Goal: Task Accomplishment & Management: Complete application form

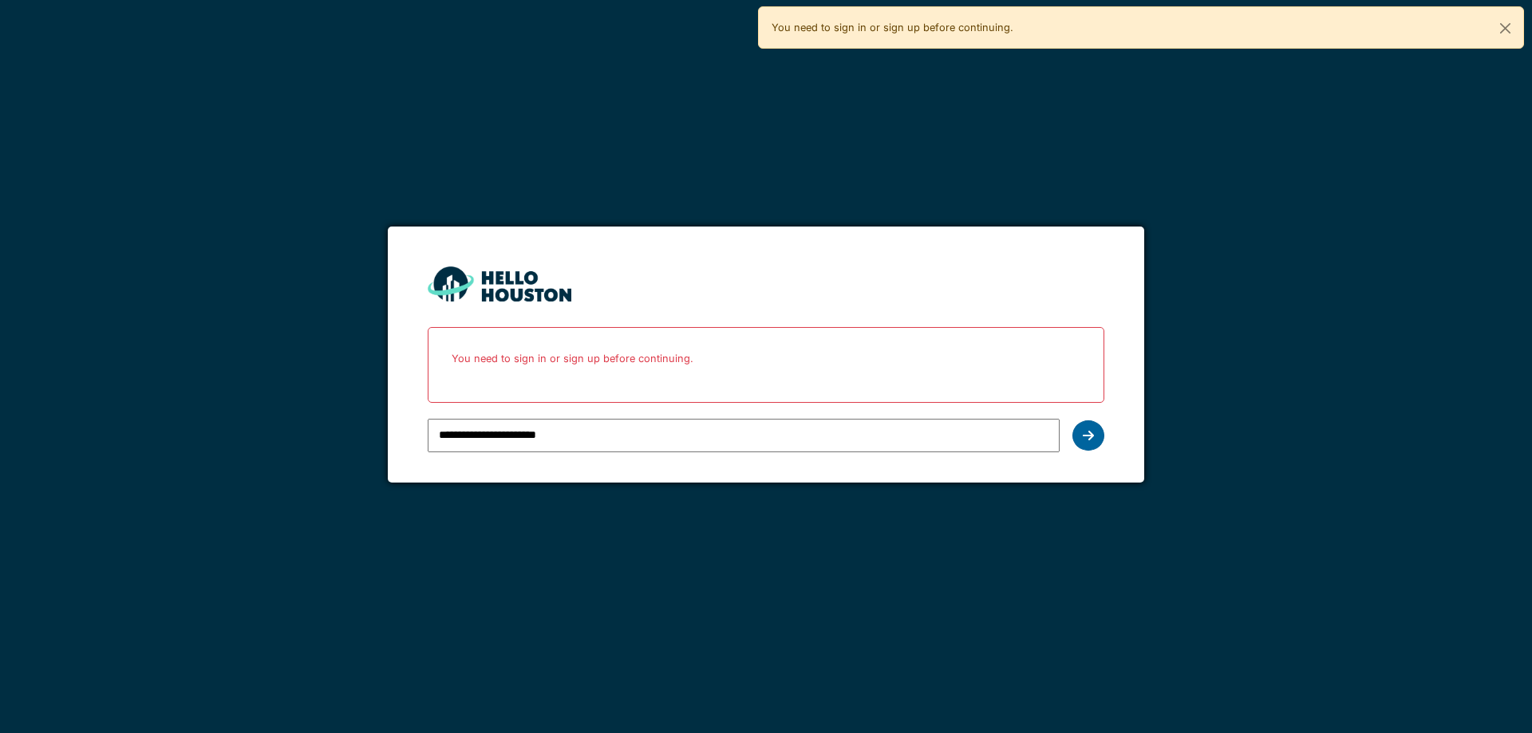
click at [1097, 442] on div at bounding box center [1089, 436] width 32 height 30
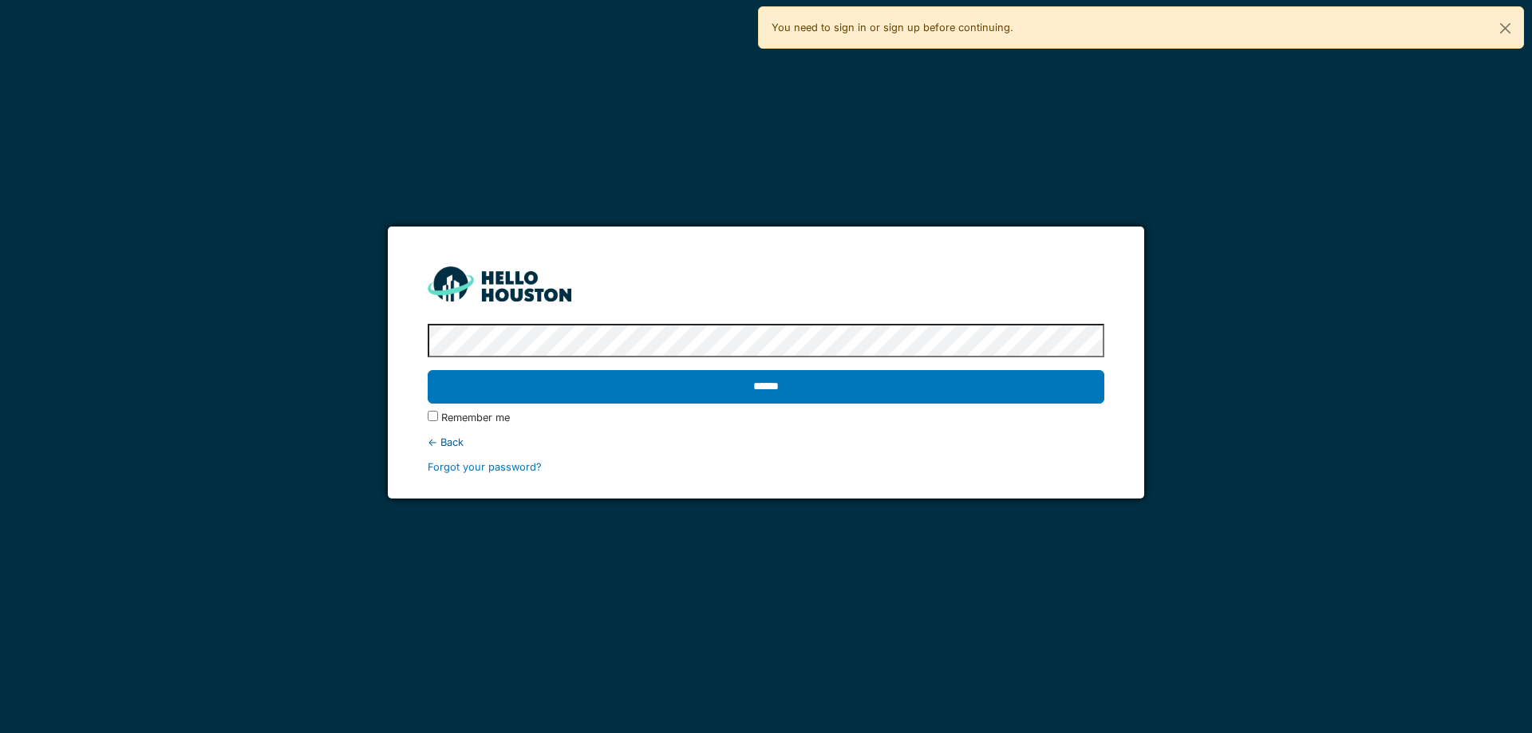
click at [1012, 368] on div "******" at bounding box center [766, 387] width 676 height 46
click at [433, 421] on div "Remember me" at bounding box center [766, 417] width 676 height 15
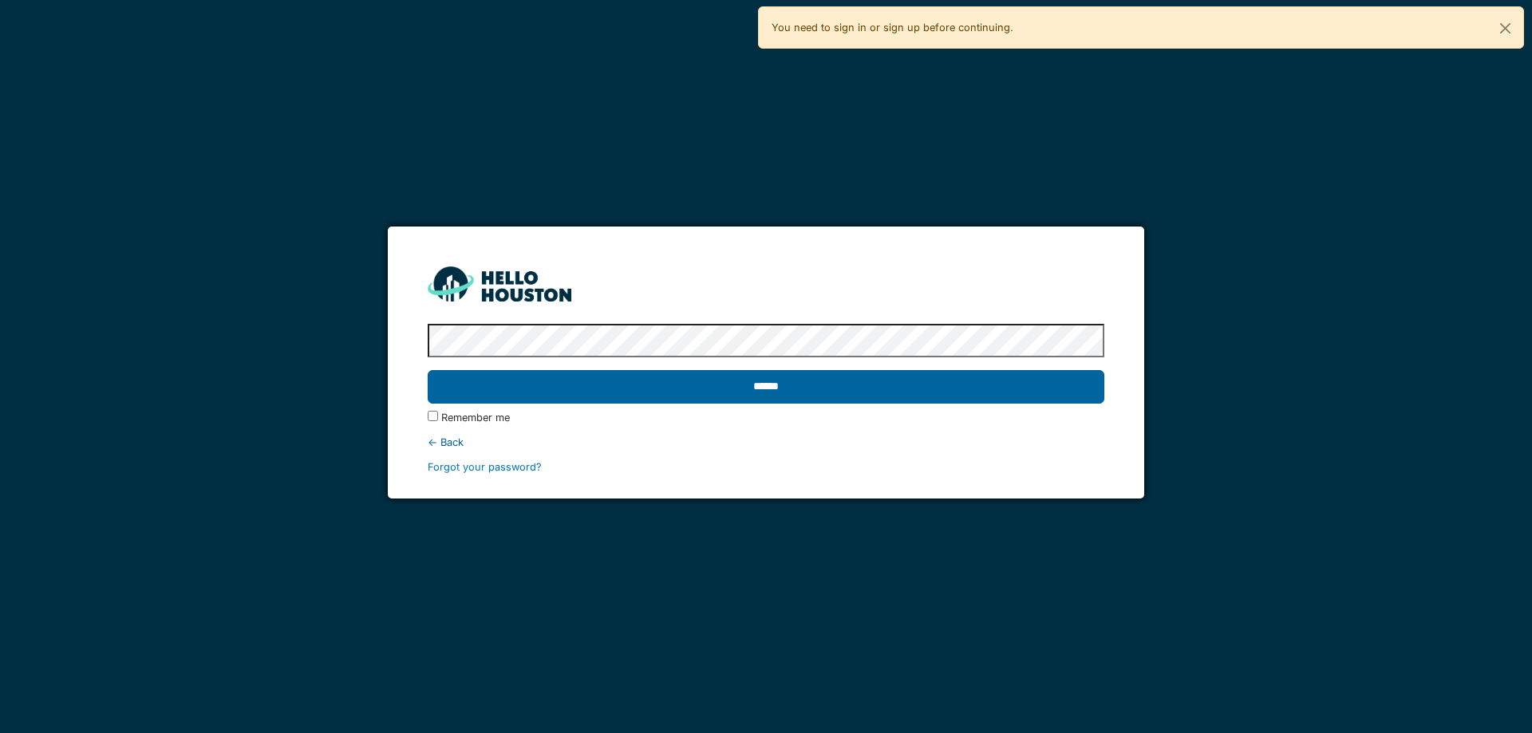
click at [456, 387] on input "******" at bounding box center [766, 387] width 676 height 34
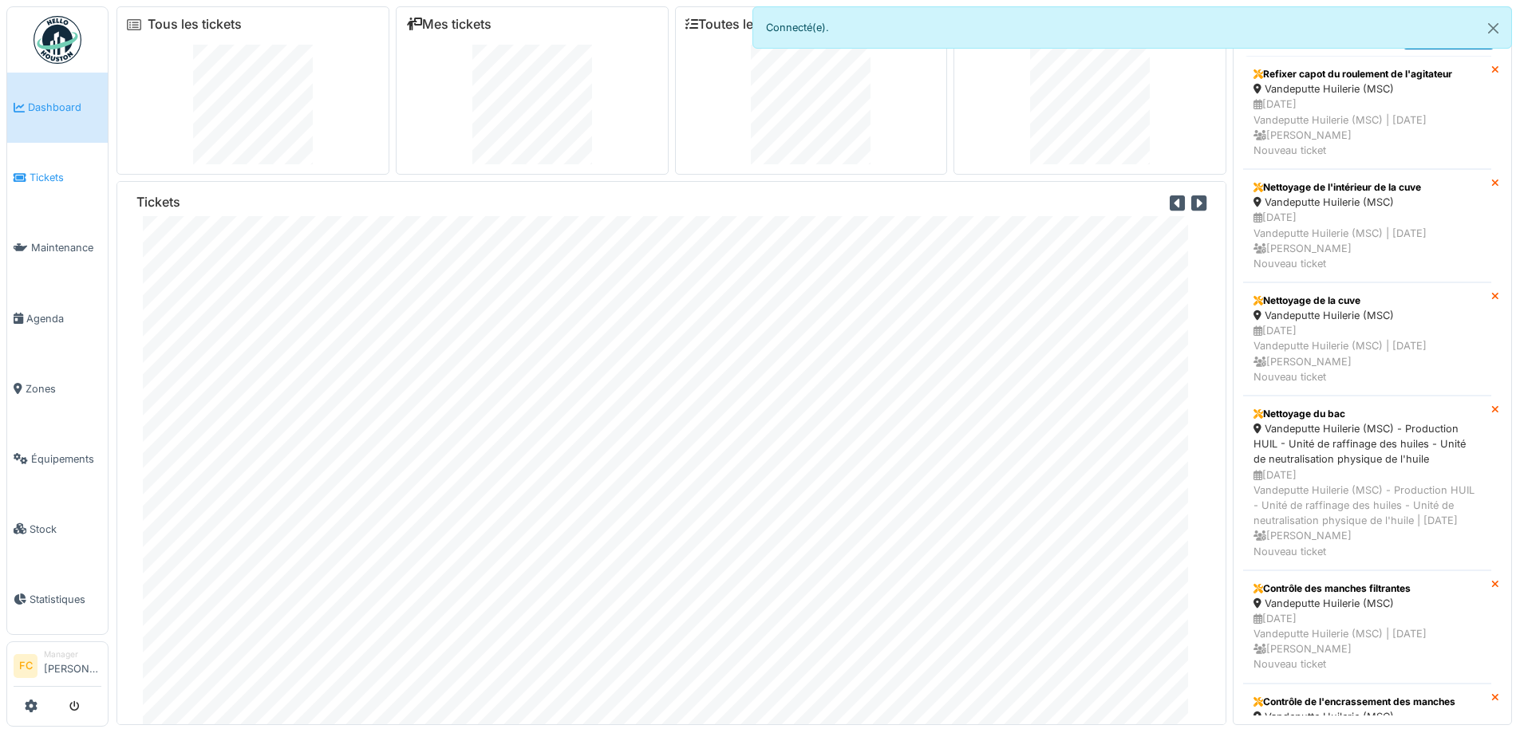
click at [58, 172] on span "Tickets" at bounding box center [66, 177] width 72 height 15
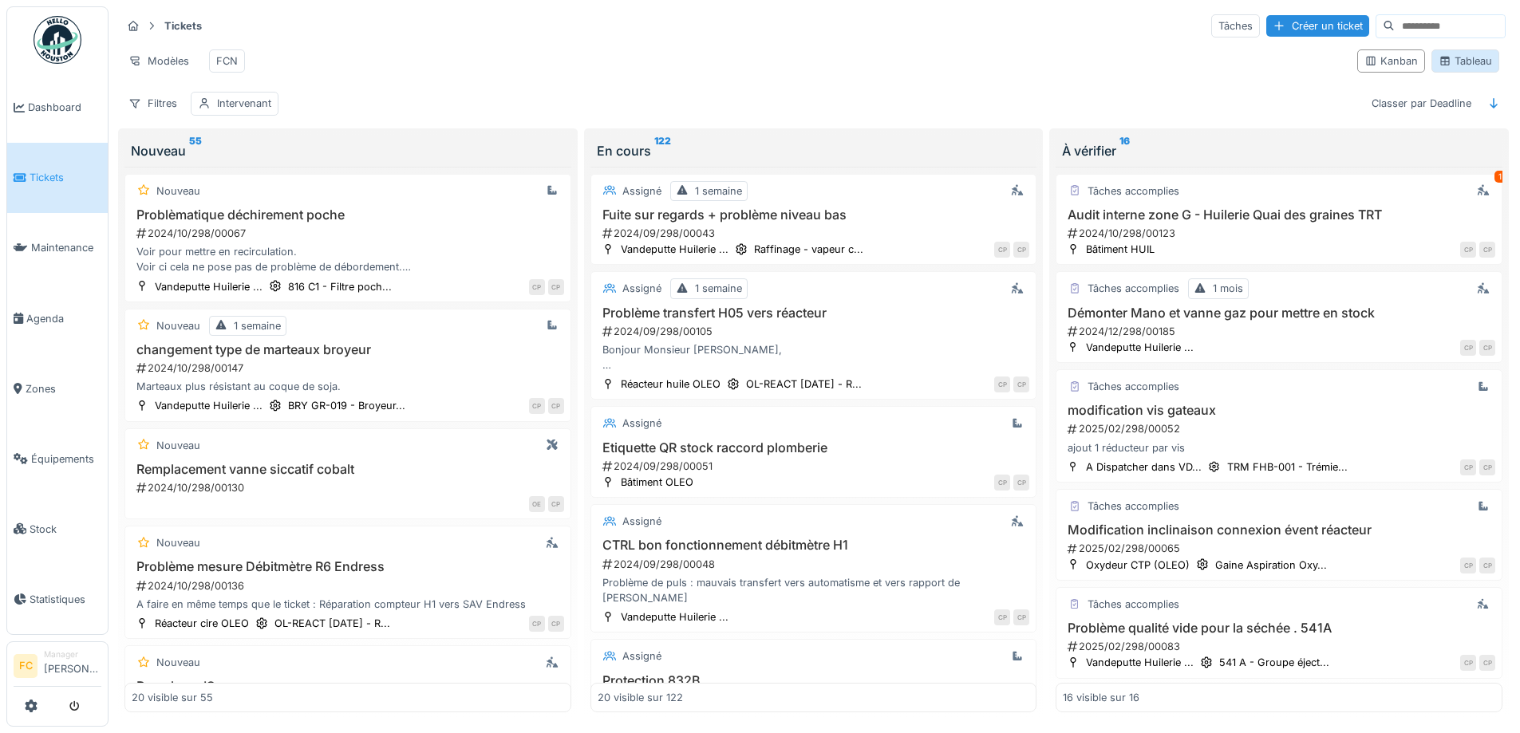
click at [1448, 64] on div "Tableau" at bounding box center [1465, 60] width 53 height 15
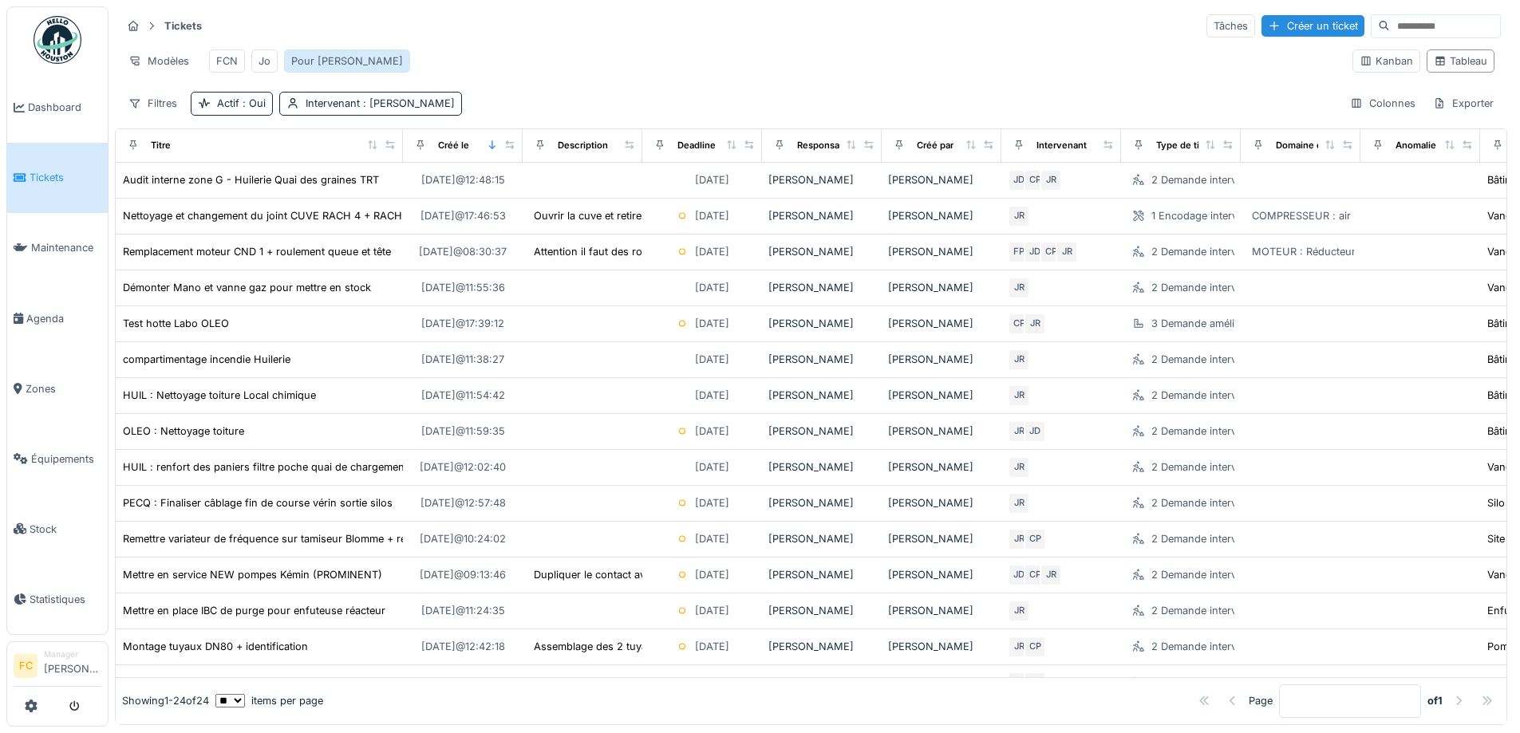
click at [301, 61] on div "Pour [PERSON_NAME]" at bounding box center [347, 60] width 112 height 15
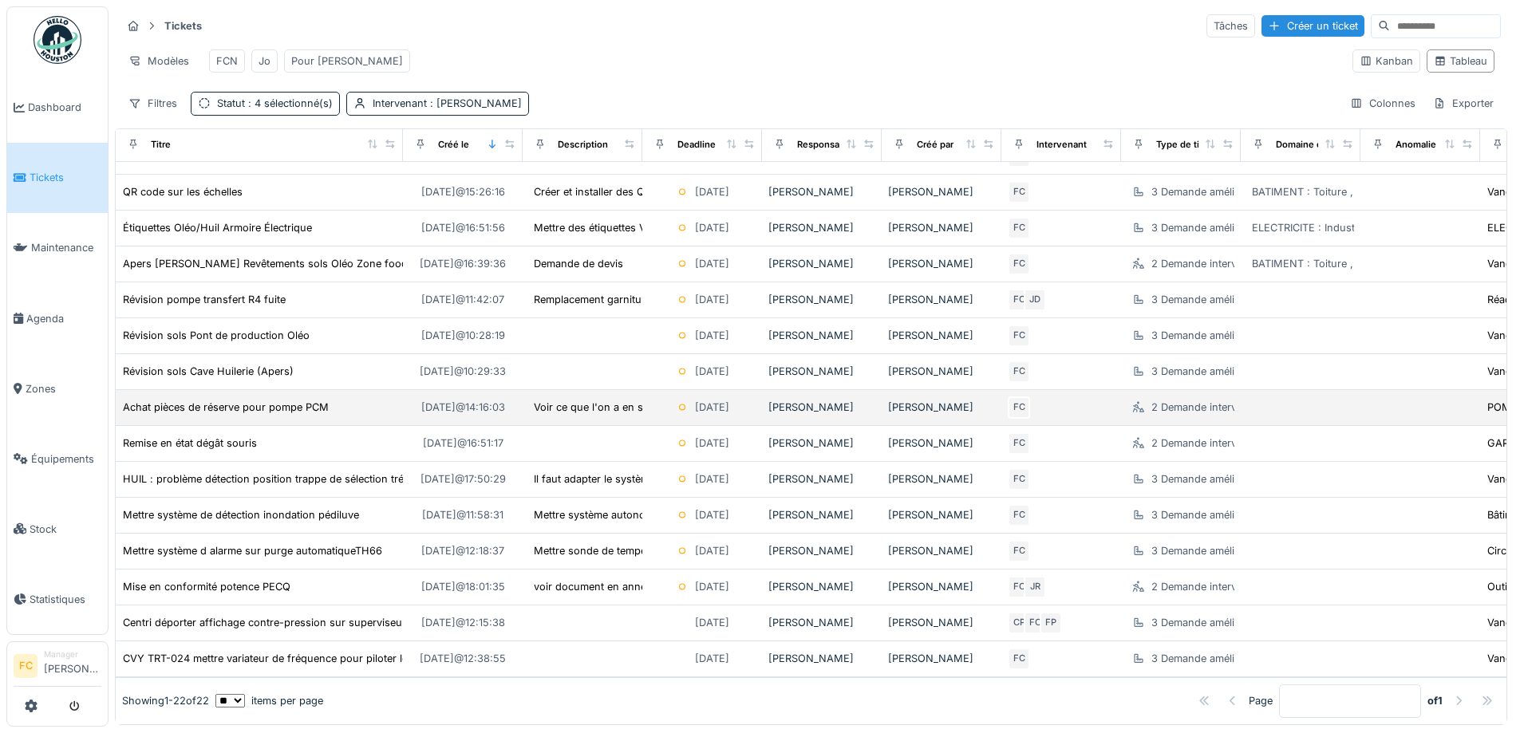
scroll to position [328, 0]
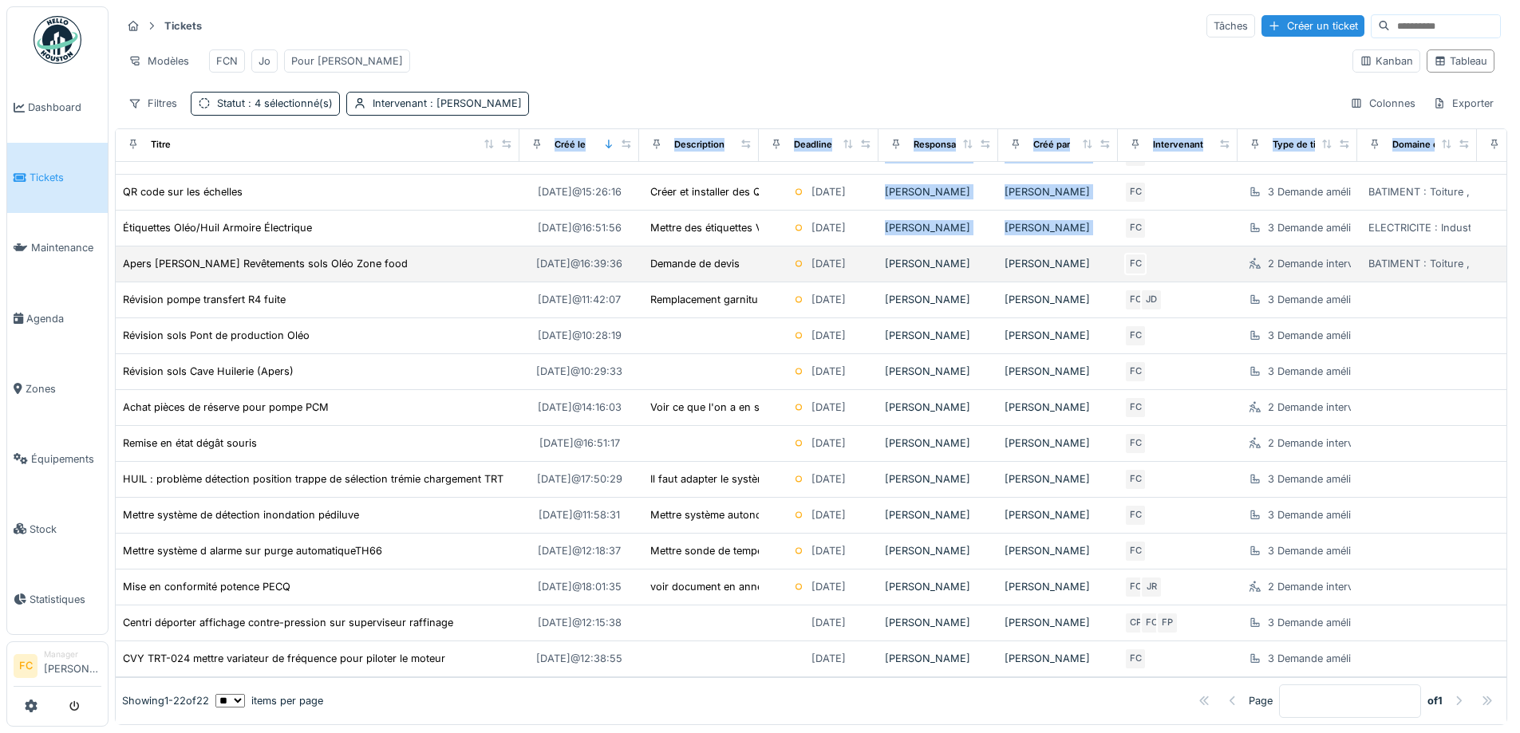
drag, startPoint x: 392, startPoint y: 155, endPoint x: 508, endPoint y: 227, distance: 136.6
click at [508, 227] on table "Titre Créé le Description Deadline Responsable Créé par Intervenant Type de tic…" at bounding box center [1335, 257] width 2439 height 840
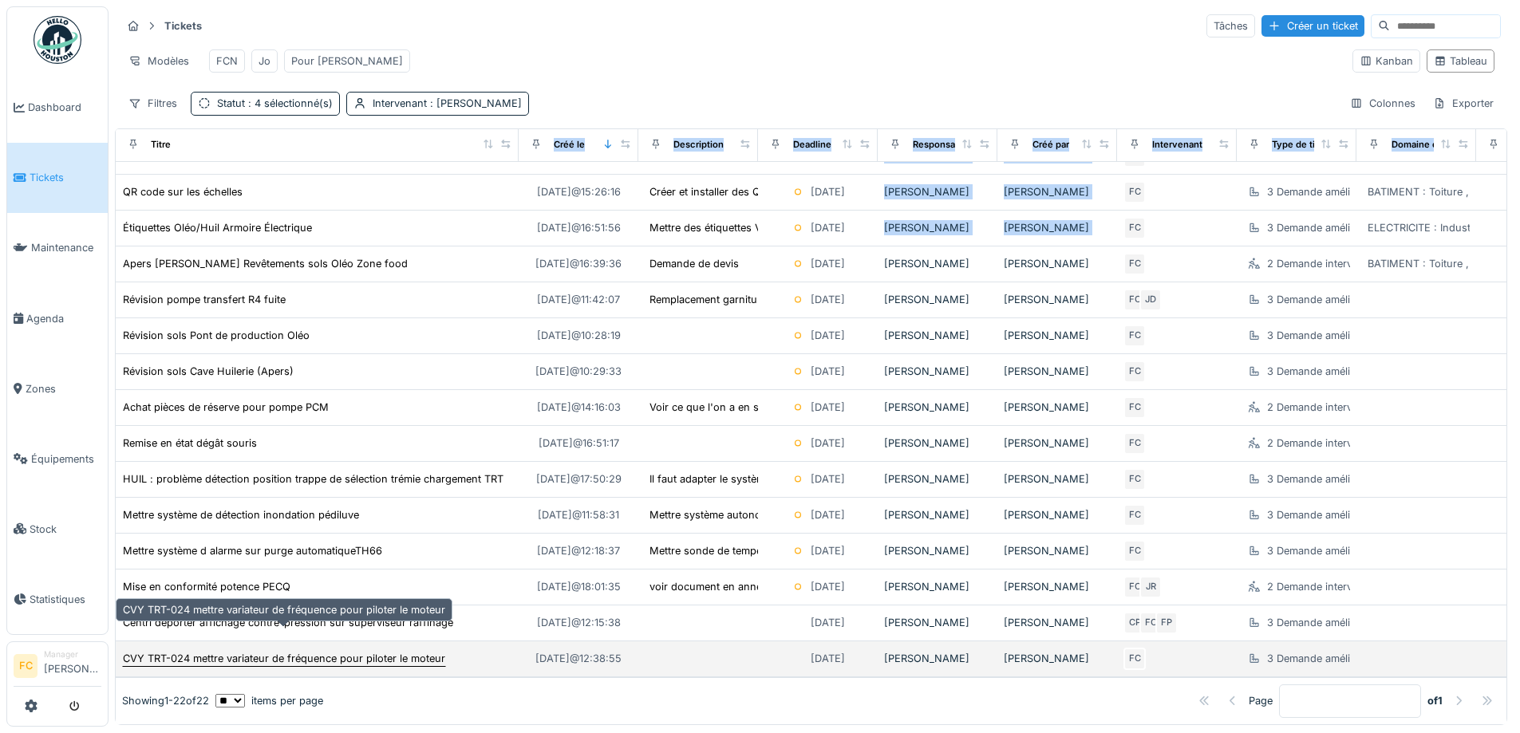
click at [229, 651] on div "CVY TRT-024 mettre variateur de fréquence pour piloter le moteur" at bounding box center [284, 658] width 322 height 15
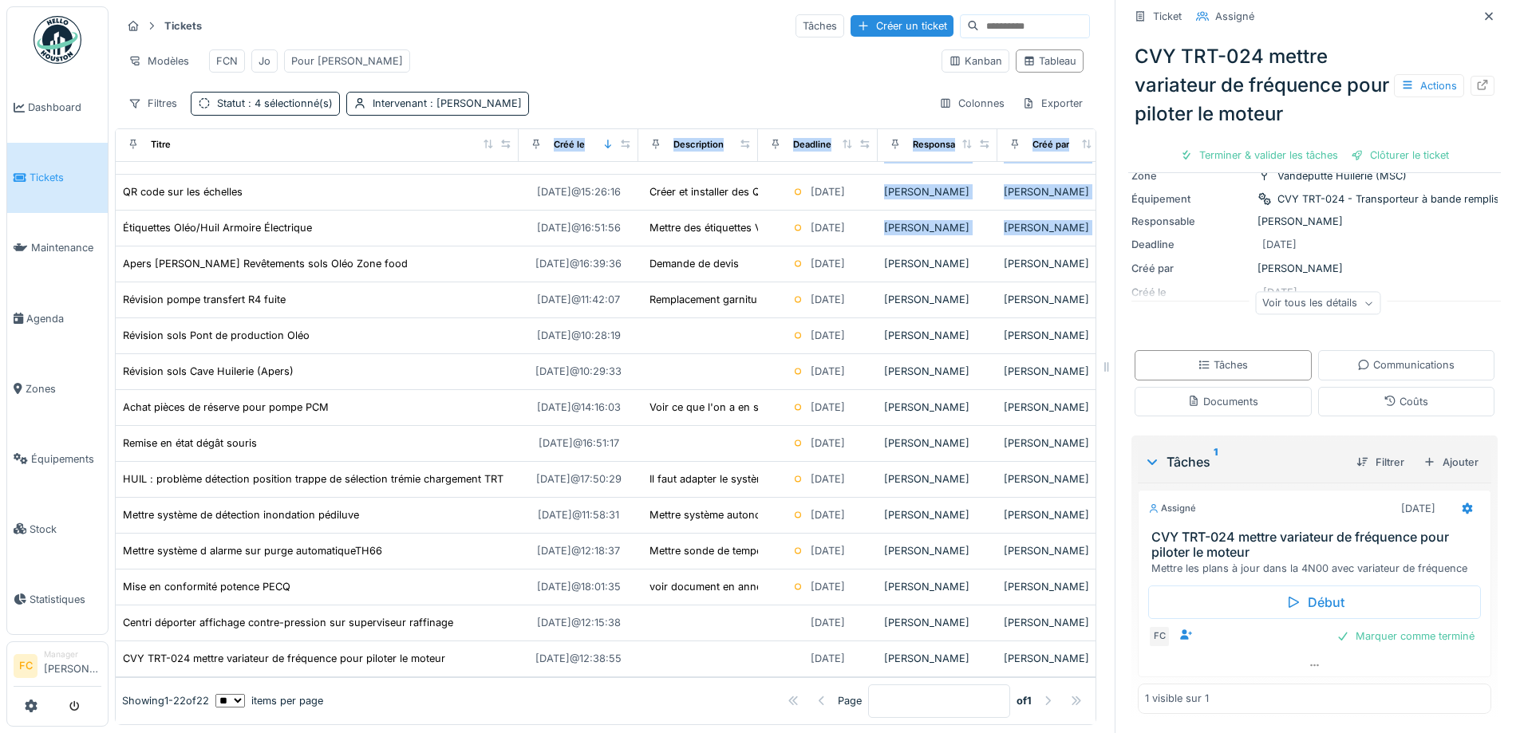
scroll to position [12, 0]
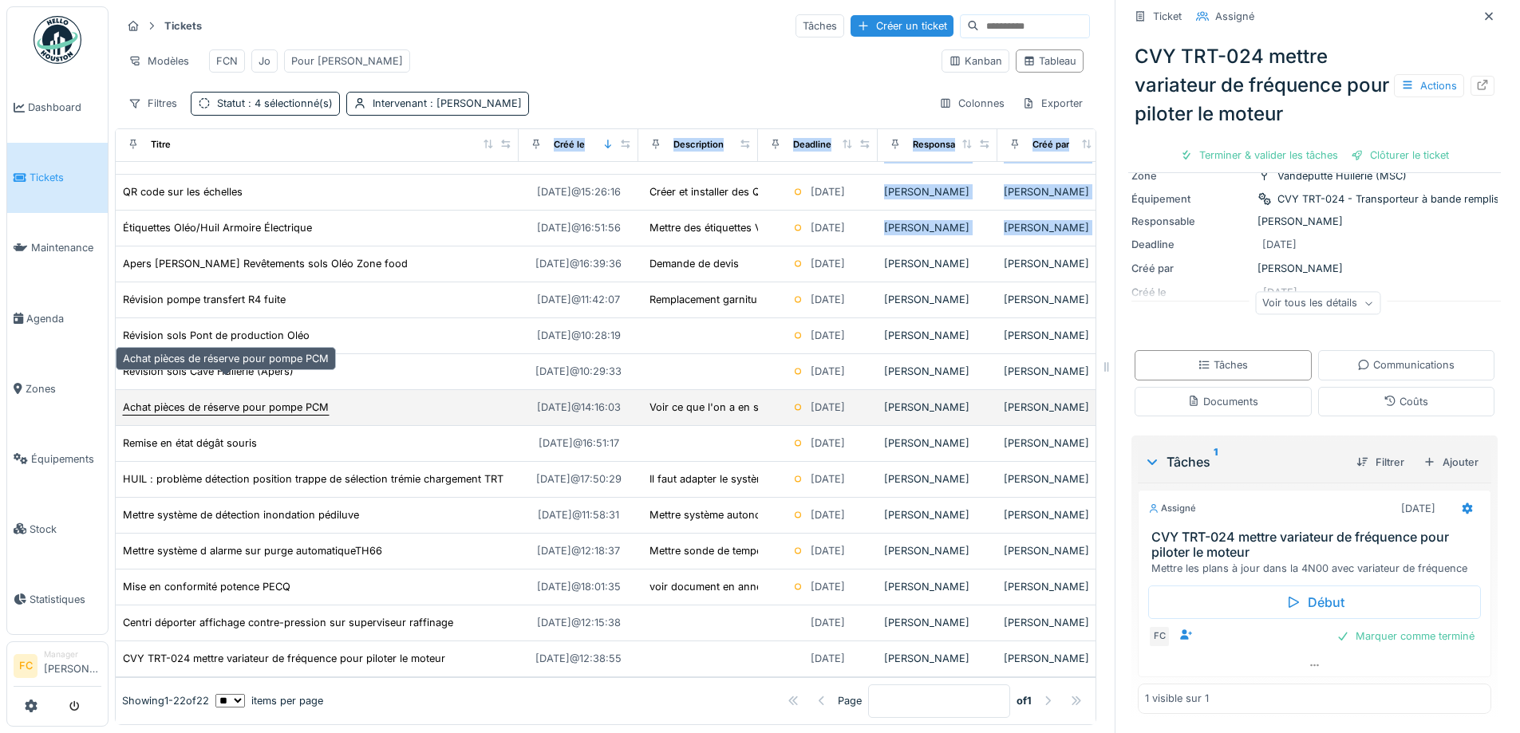
click at [294, 400] on div "Achat pièces de réserve pour pompe PCM" at bounding box center [226, 407] width 206 height 15
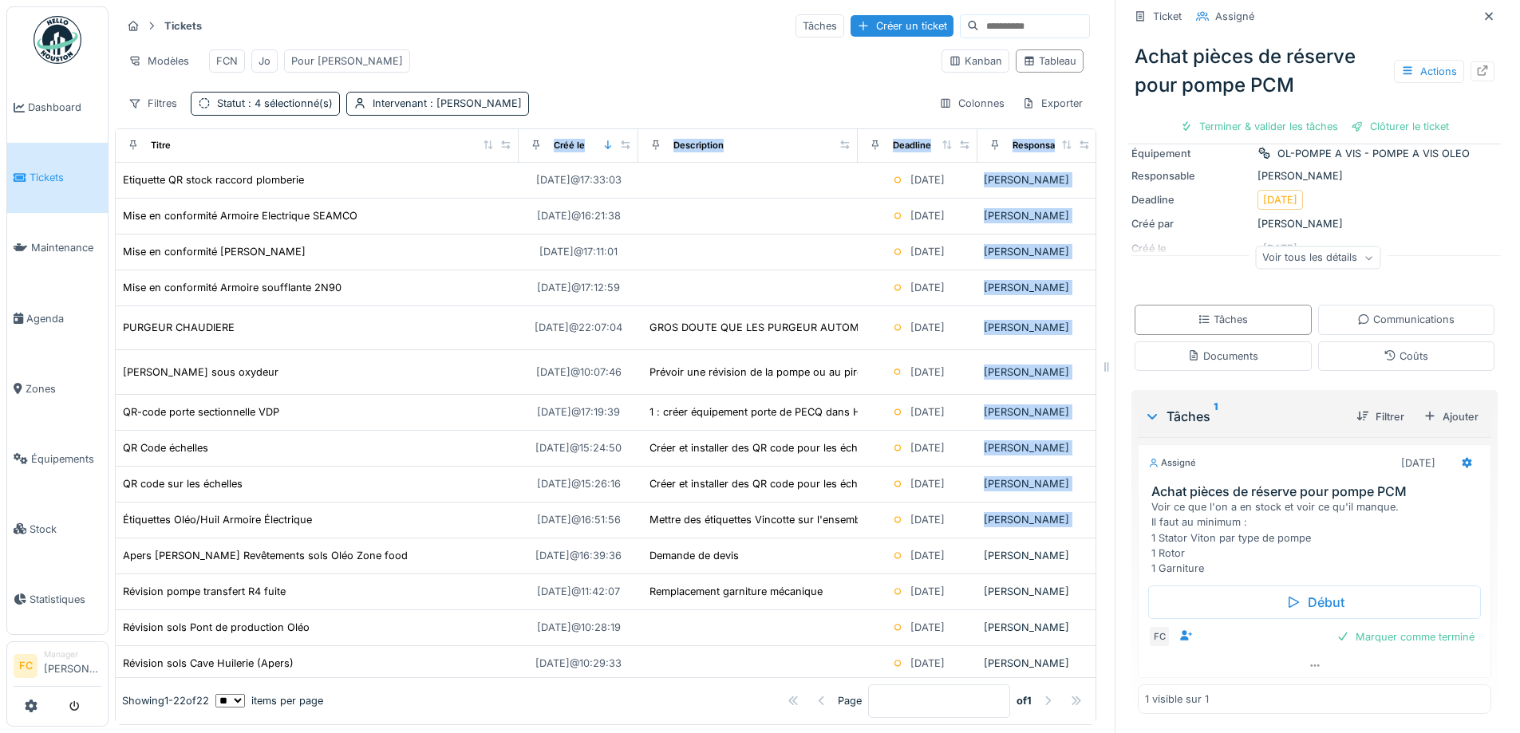
click at [844, 157] on th "Description" at bounding box center [747, 146] width 219 height 34
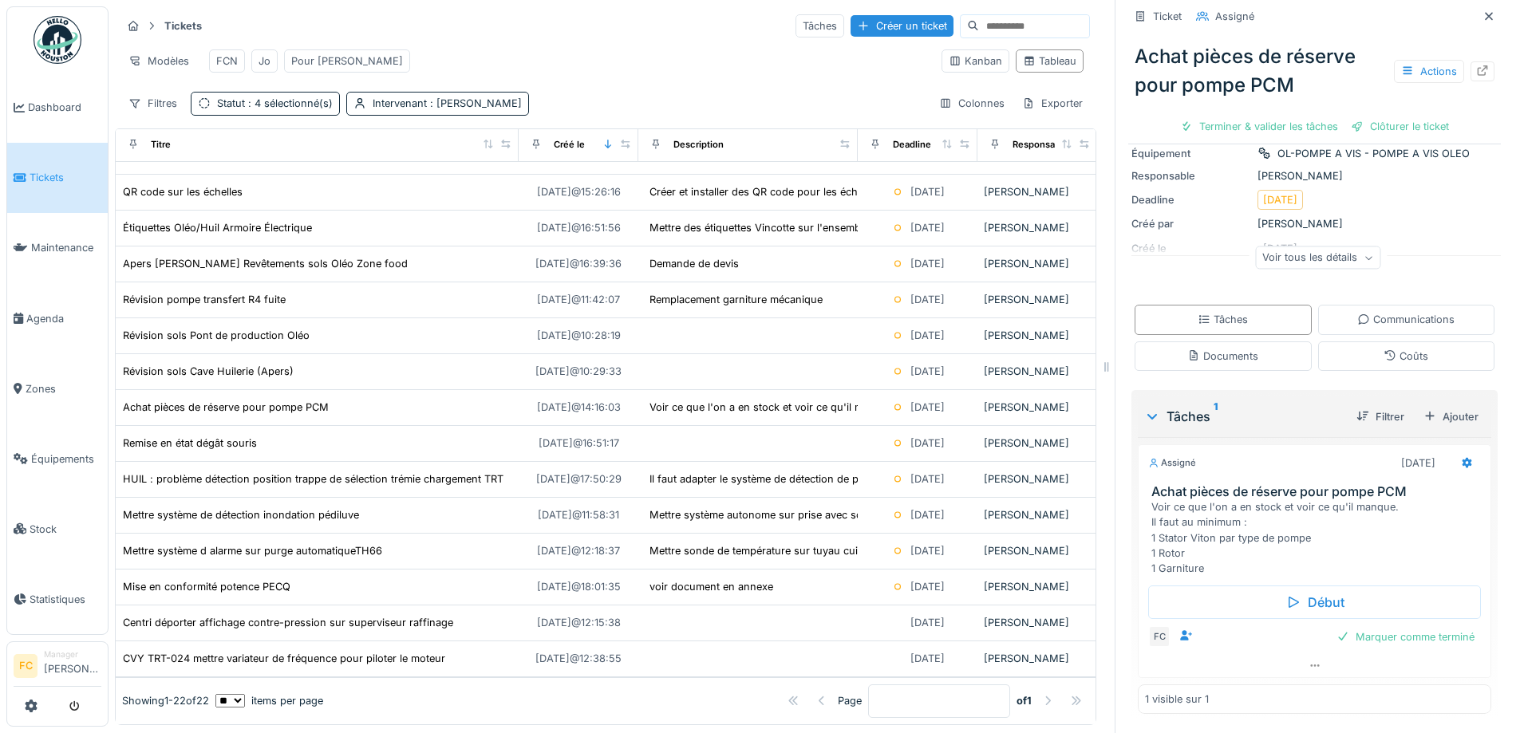
scroll to position [328, 0]
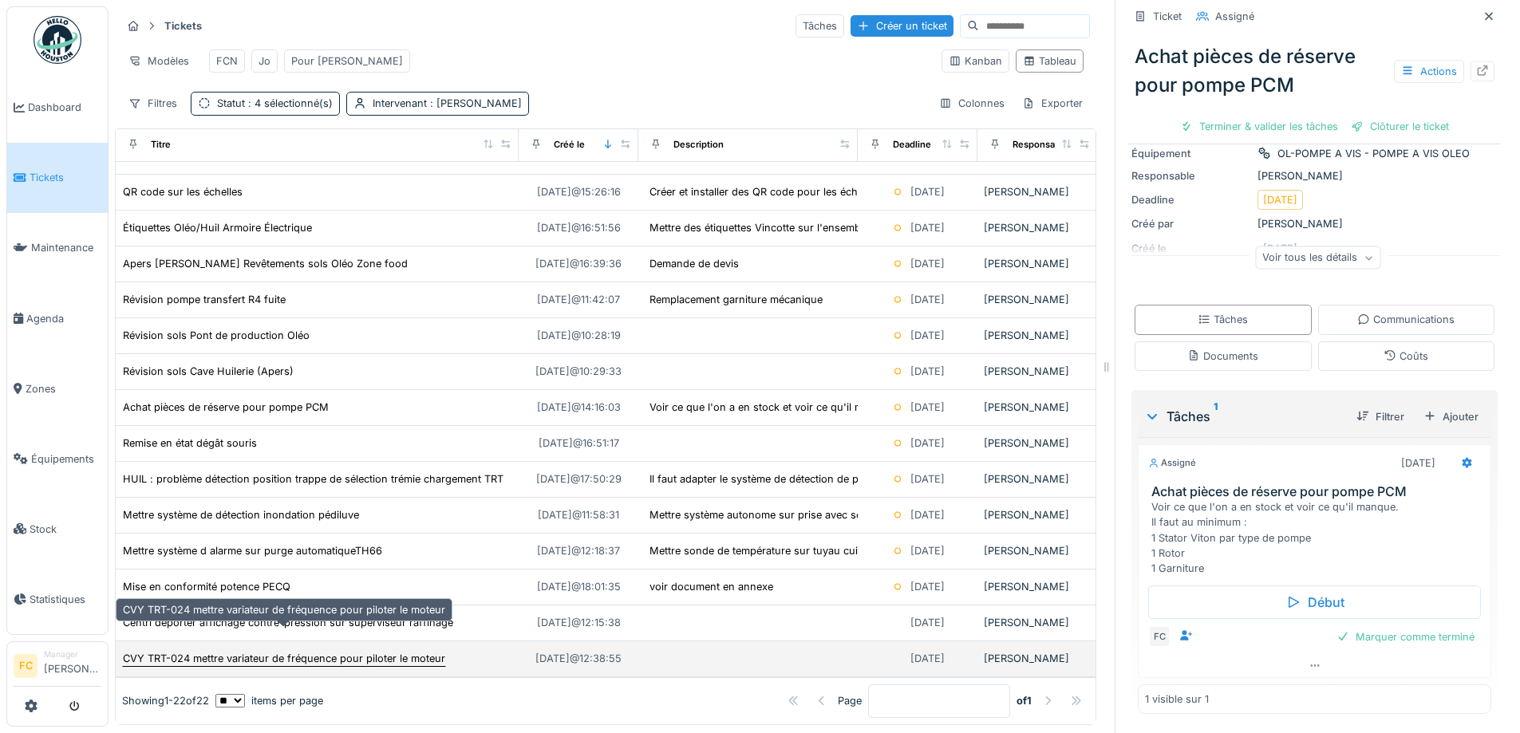
click at [215, 651] on div "CVY TRT-024 mettre variateur de fréquence pour piloter le moteur" at bounding box center [284, 658] width 322 height 15
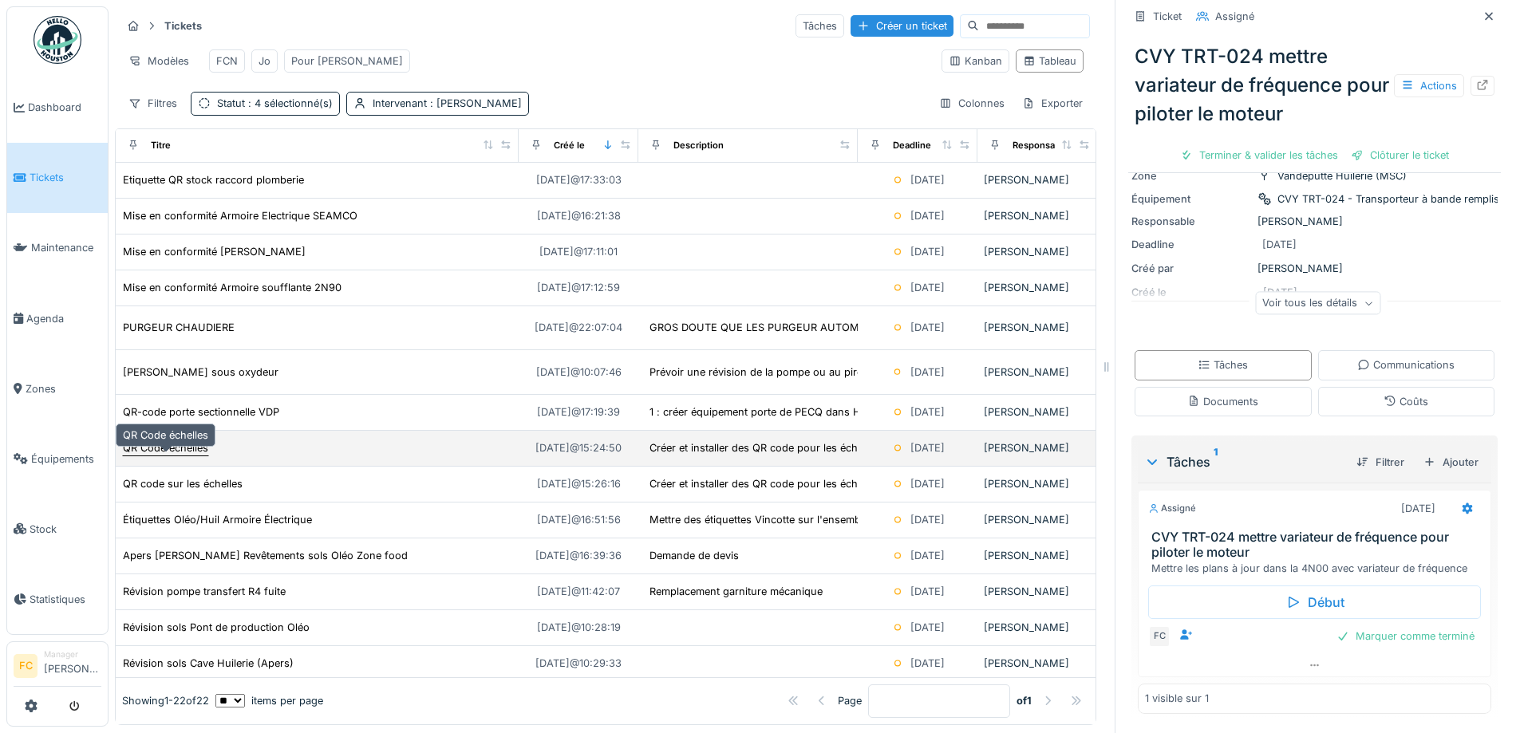
click at [161, 456] on div "QR Code échelles" at bounding box center [165, 448] width 85 height 15
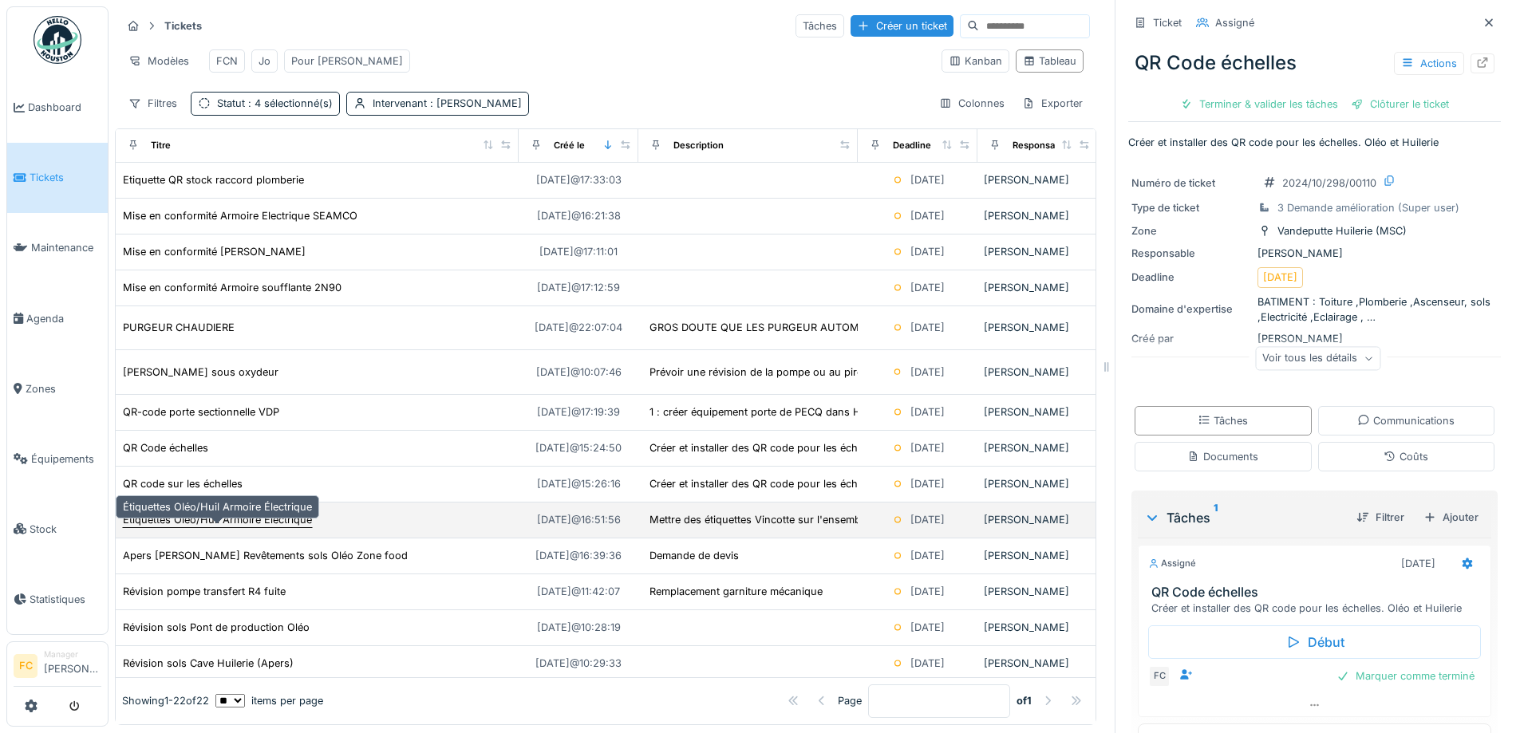
click at [170, 527] on div "Étiquettes Oléo/Huil Armoire Électrique" at bounding box center [217, 519] width 189 height 15
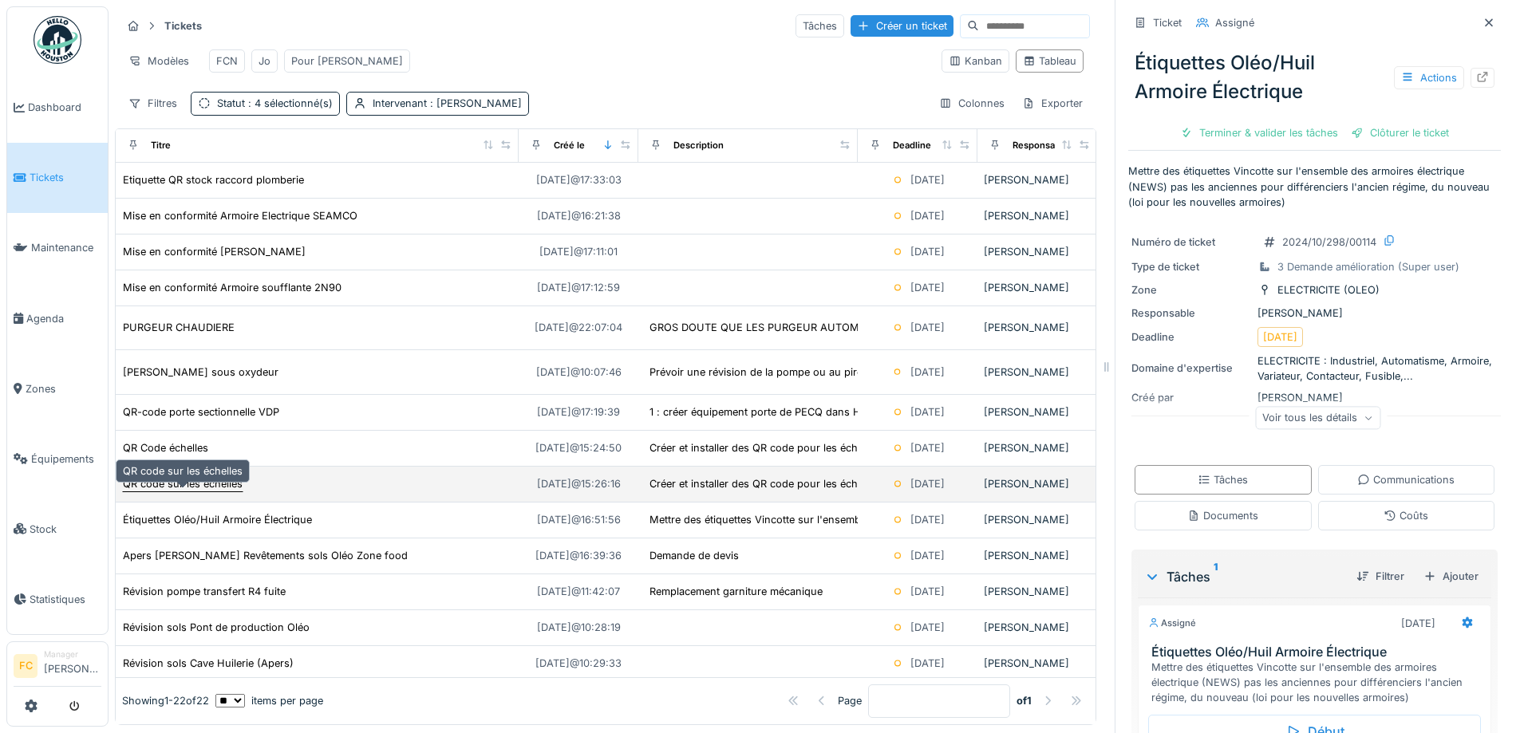
click at [183, 490] on div "QR code sur les échelles" at bounding box center [183, 483] width 120 height 15
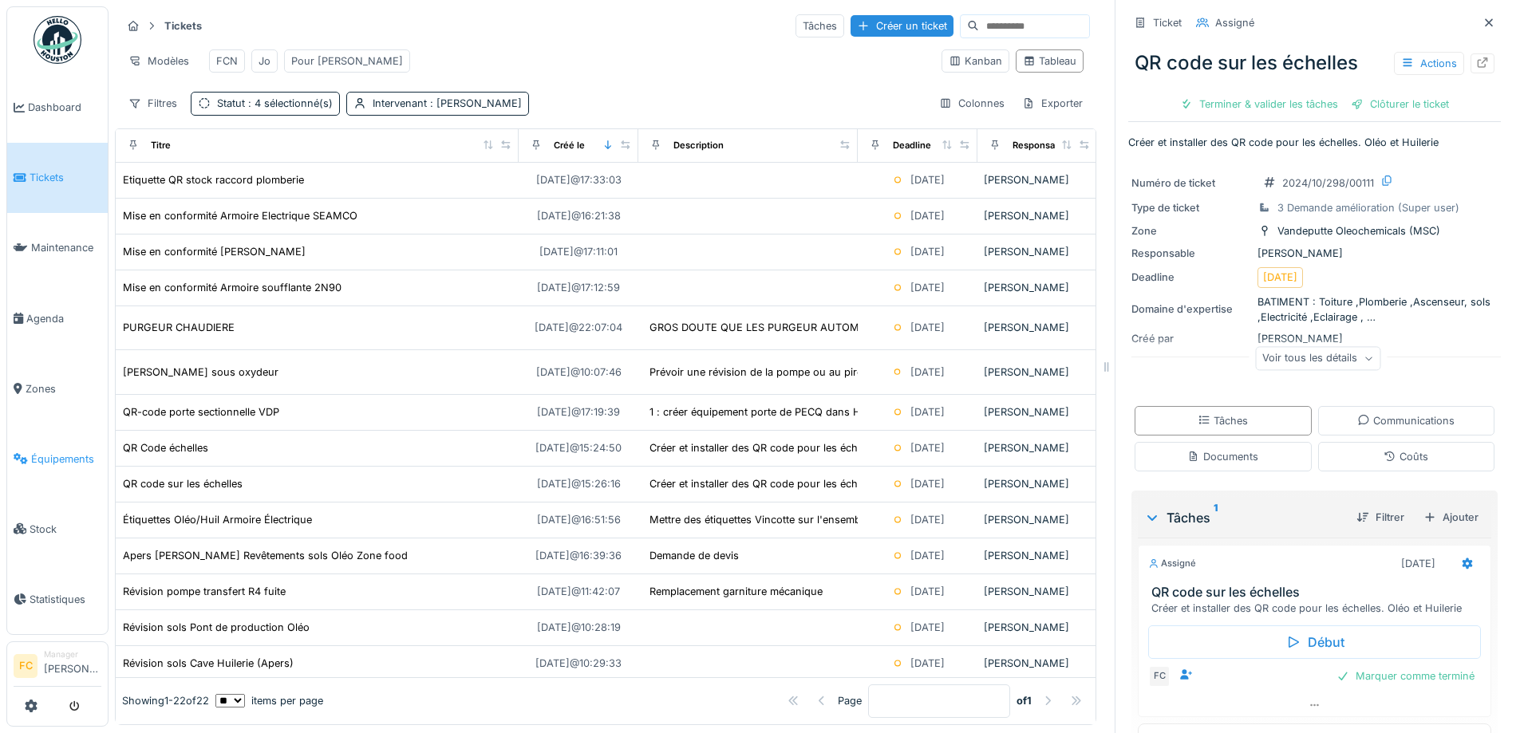
click at [89, 440] on link "Équipements" at bounding box center [57, 459] width 101 height 70
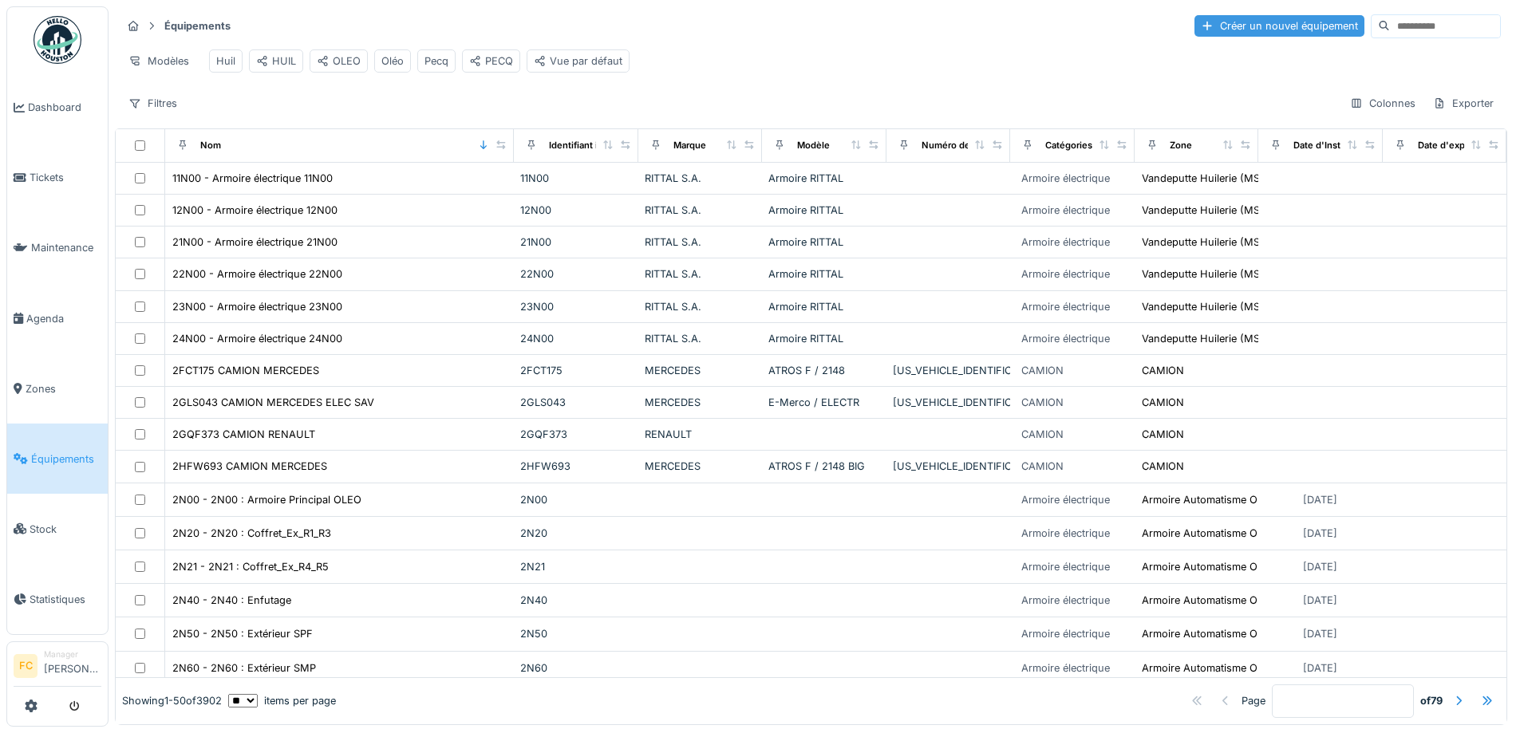
click at [1195, 30] on div "Créer un nouvel équipement" at bounding box center [1280, 26] width 170 height 22
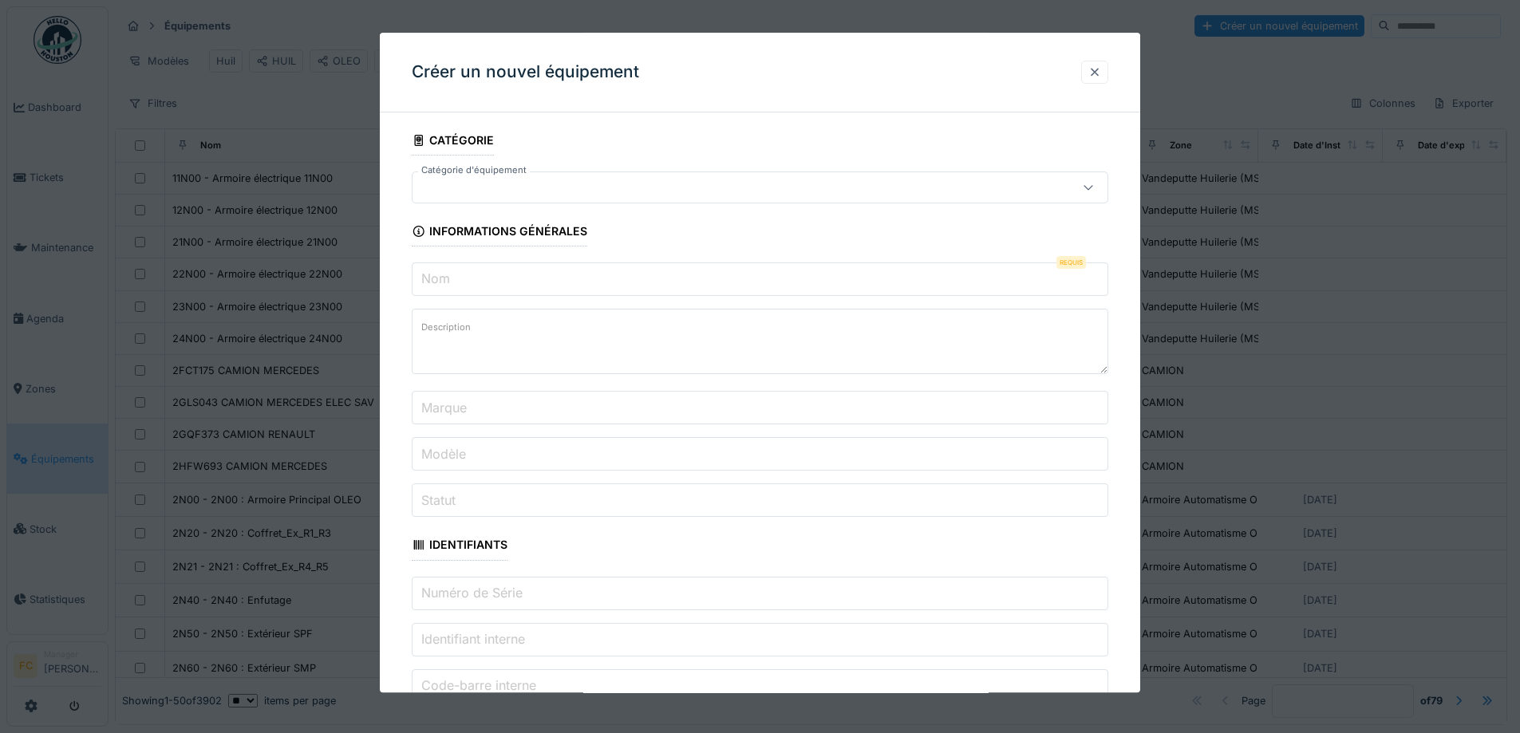
click at [1088, 77] on div at bounding box center [1094, 72] width 27 height 23
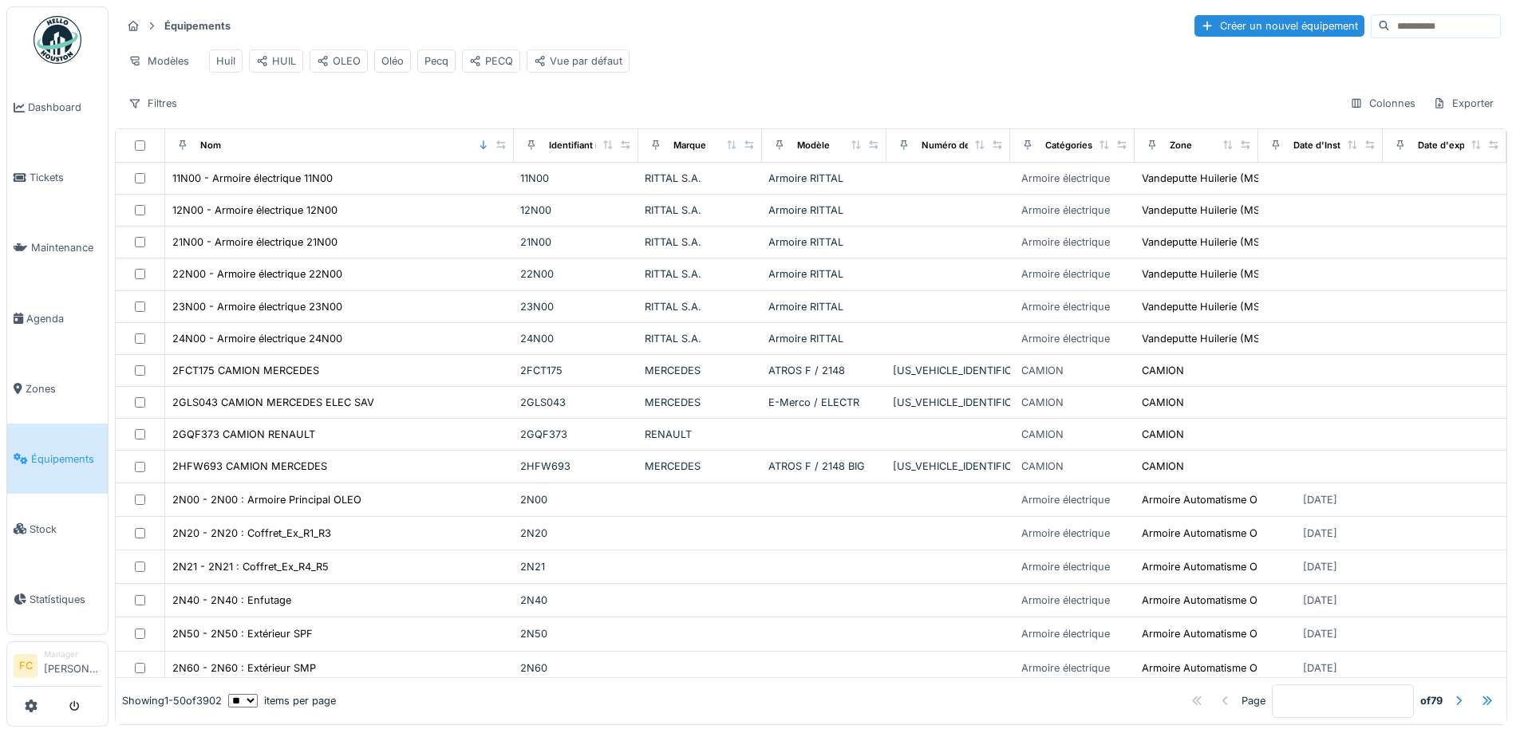
click at [1390, 29] on input at bounding box center [1445, 26] width 110 height 22
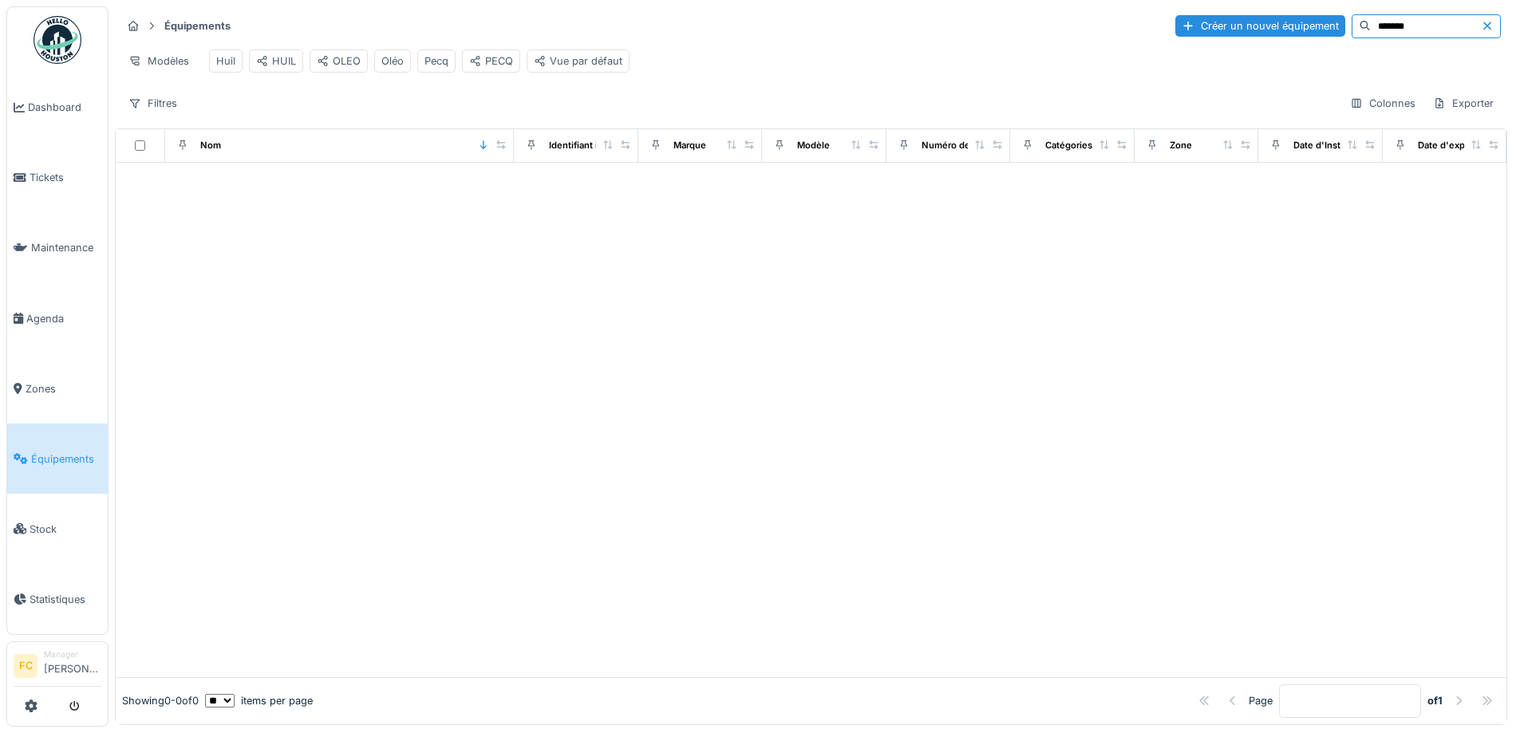
click at [1371, 27] on input "*******" at bounding box center [1426, 26] width 110 height 22
type input "*******"
click at [1194, 34] on div "Créer un nouvel équipement" at bounding box center [1260, 26] width 170 height 22
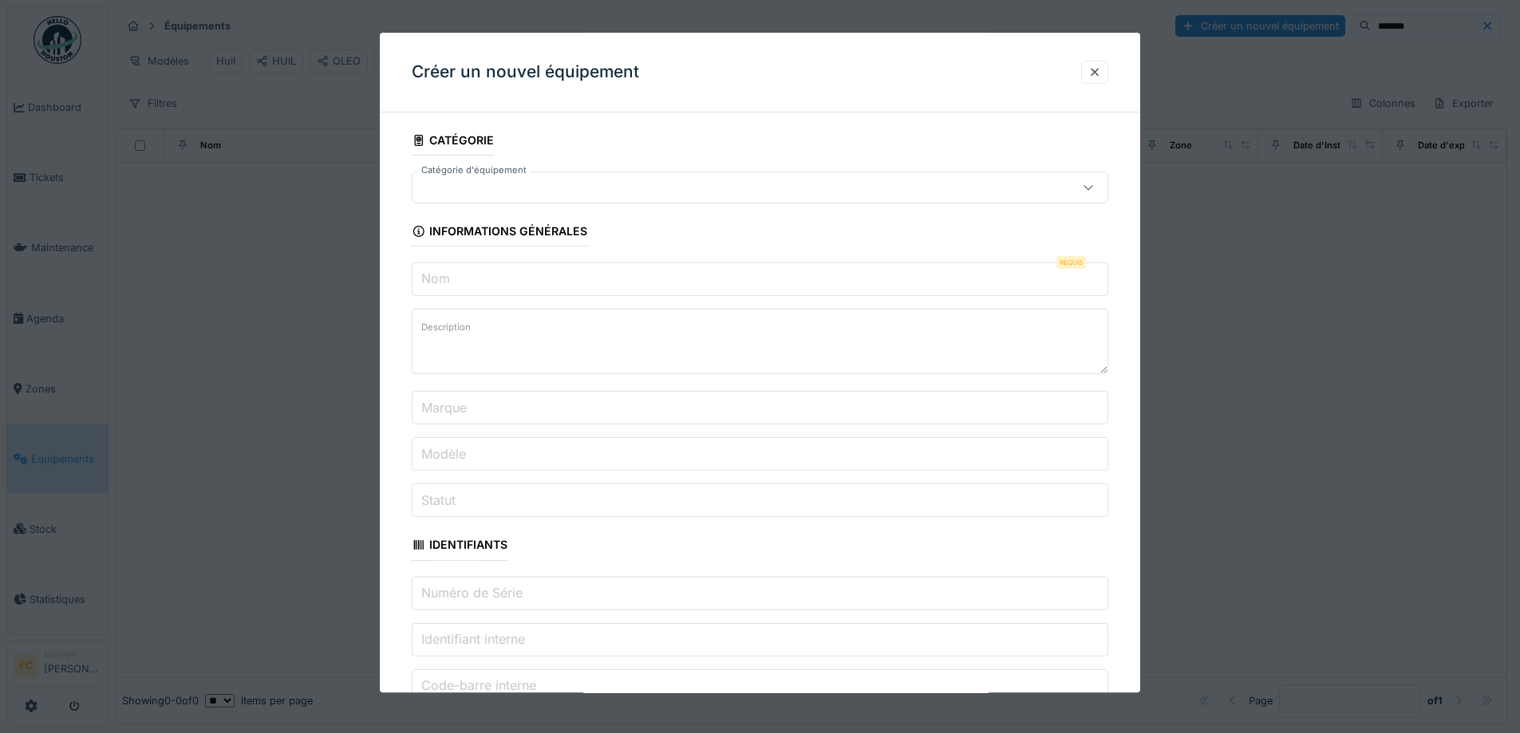
click at [623, 184] on div at bounding box center [719, 188] width 601 height 18
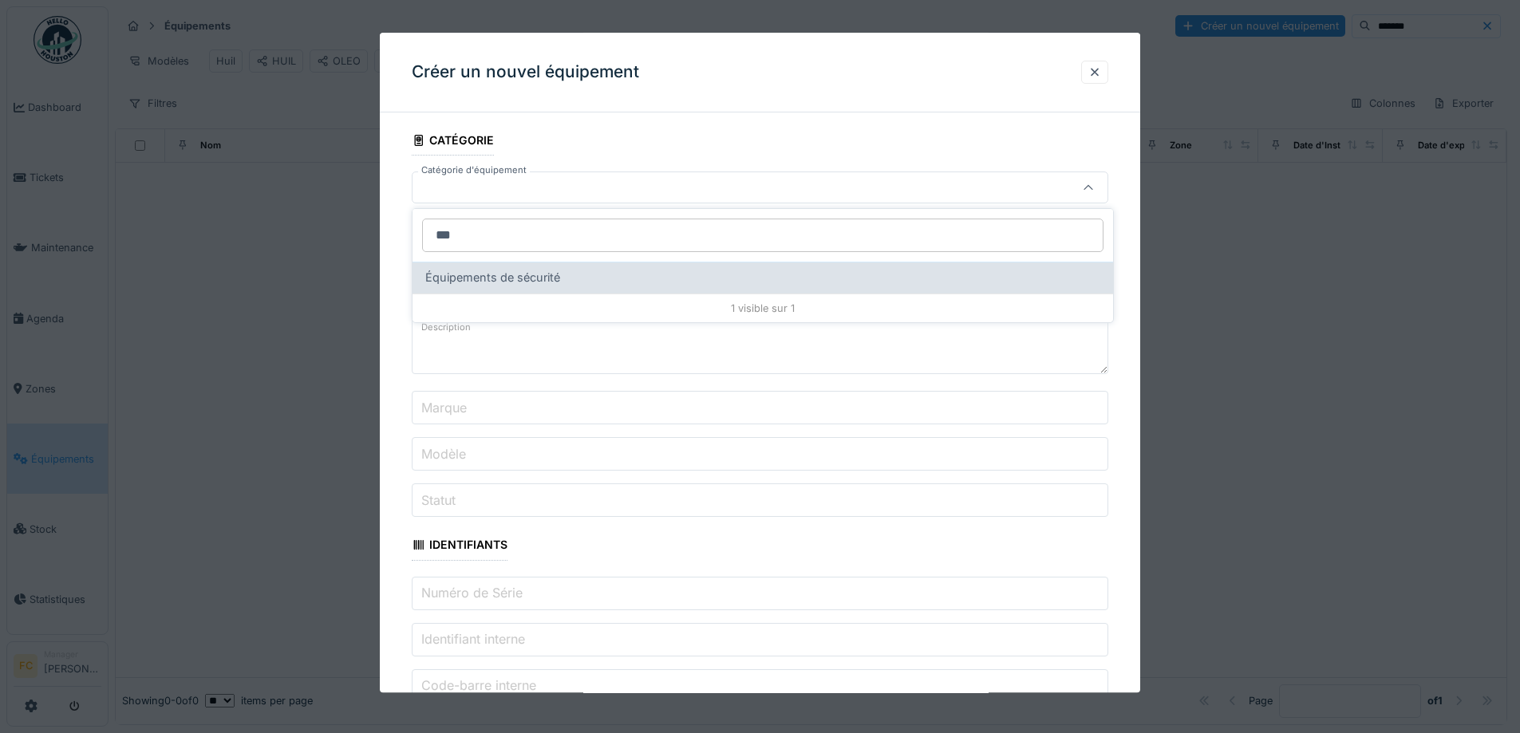
type input "***"
click at [506, 283] on span "Équipements de sécurité" at bounding box center [492, 278] width 135 height 18
type input "****"
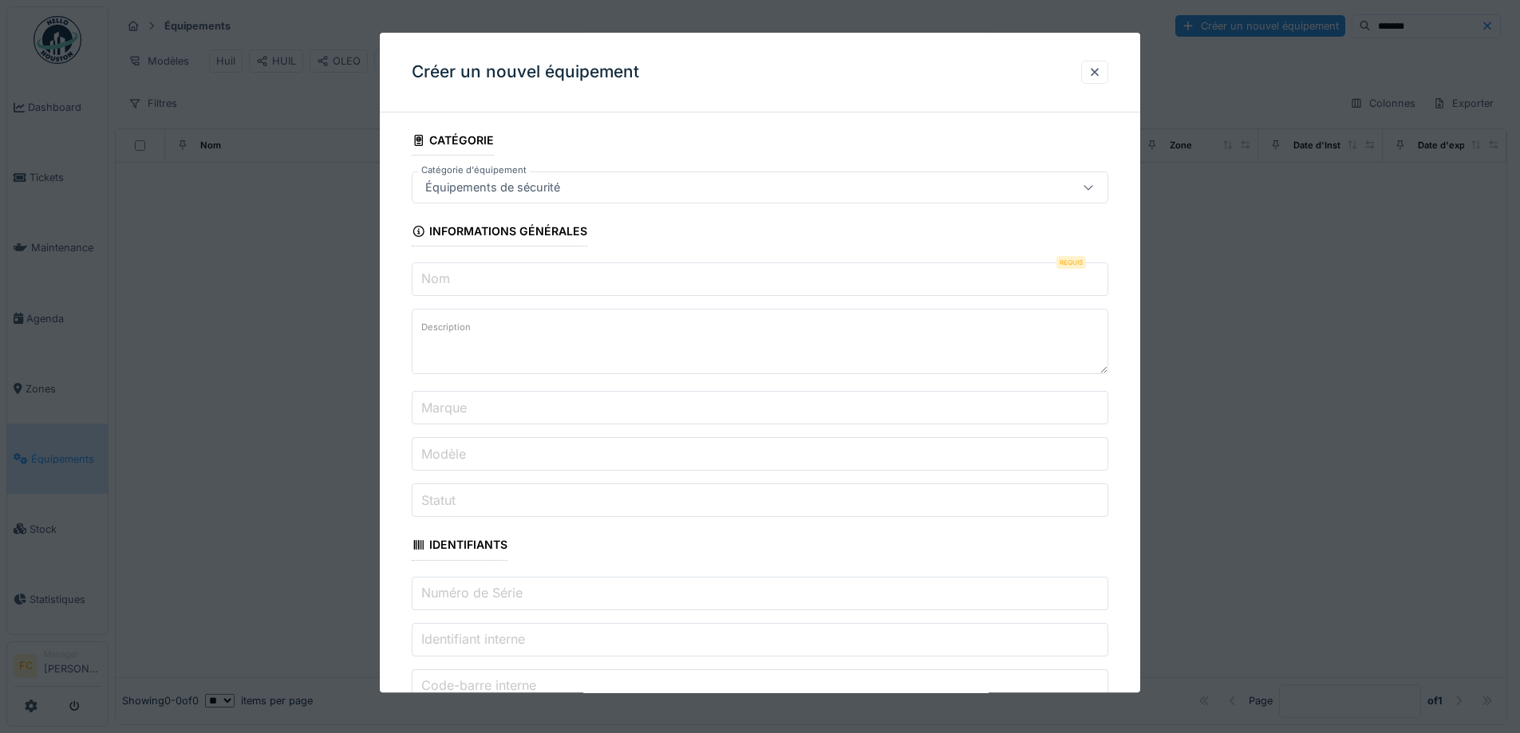
click at [484, 290] on input "Nom" at bounding box center [760, 280] width 697 height 34
paste input "**********"
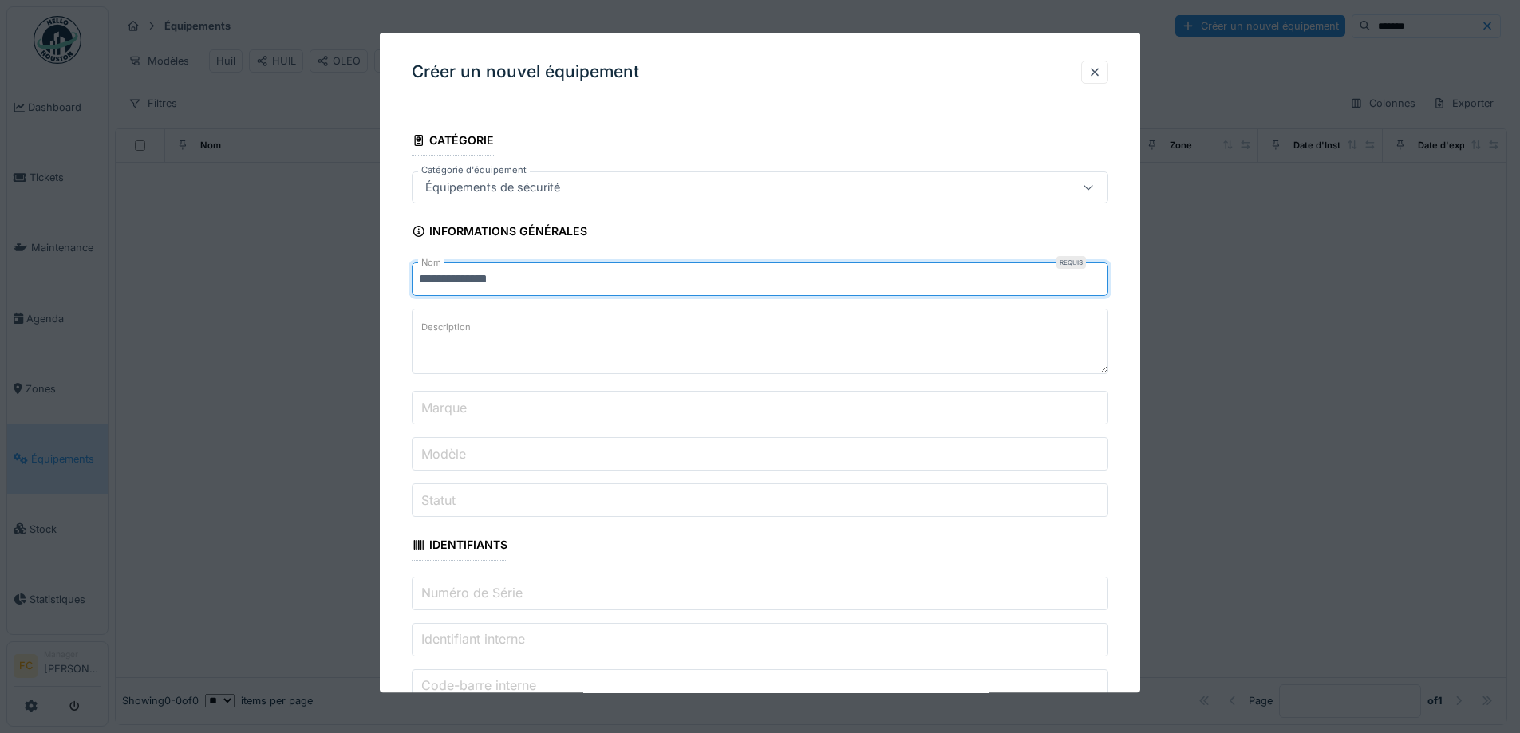
drag, startPoint x: 549, startPoint y: 284, endPoint x: 394, endPoint y: 284, distance: 154.8
type input "**********"
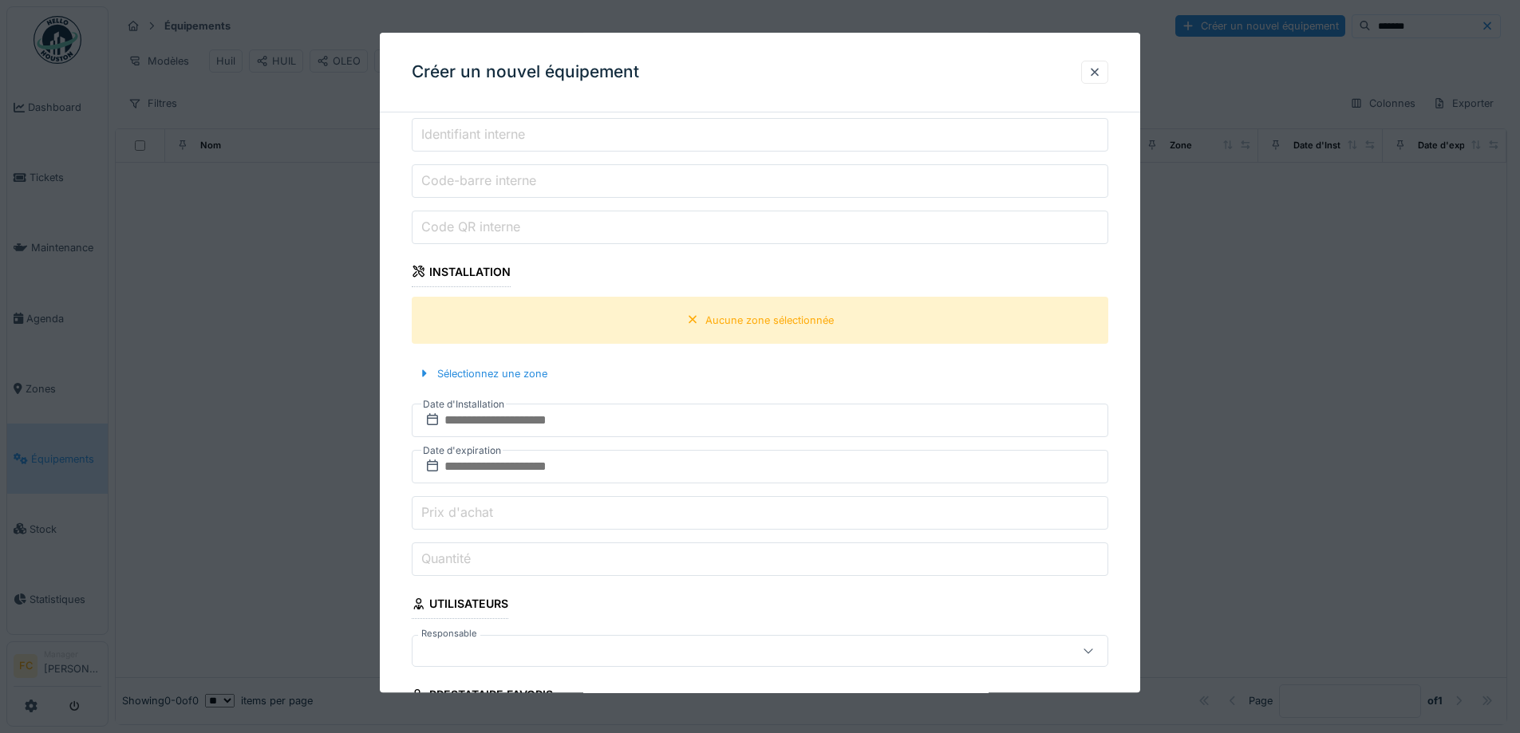
scroll to position [638, 0]
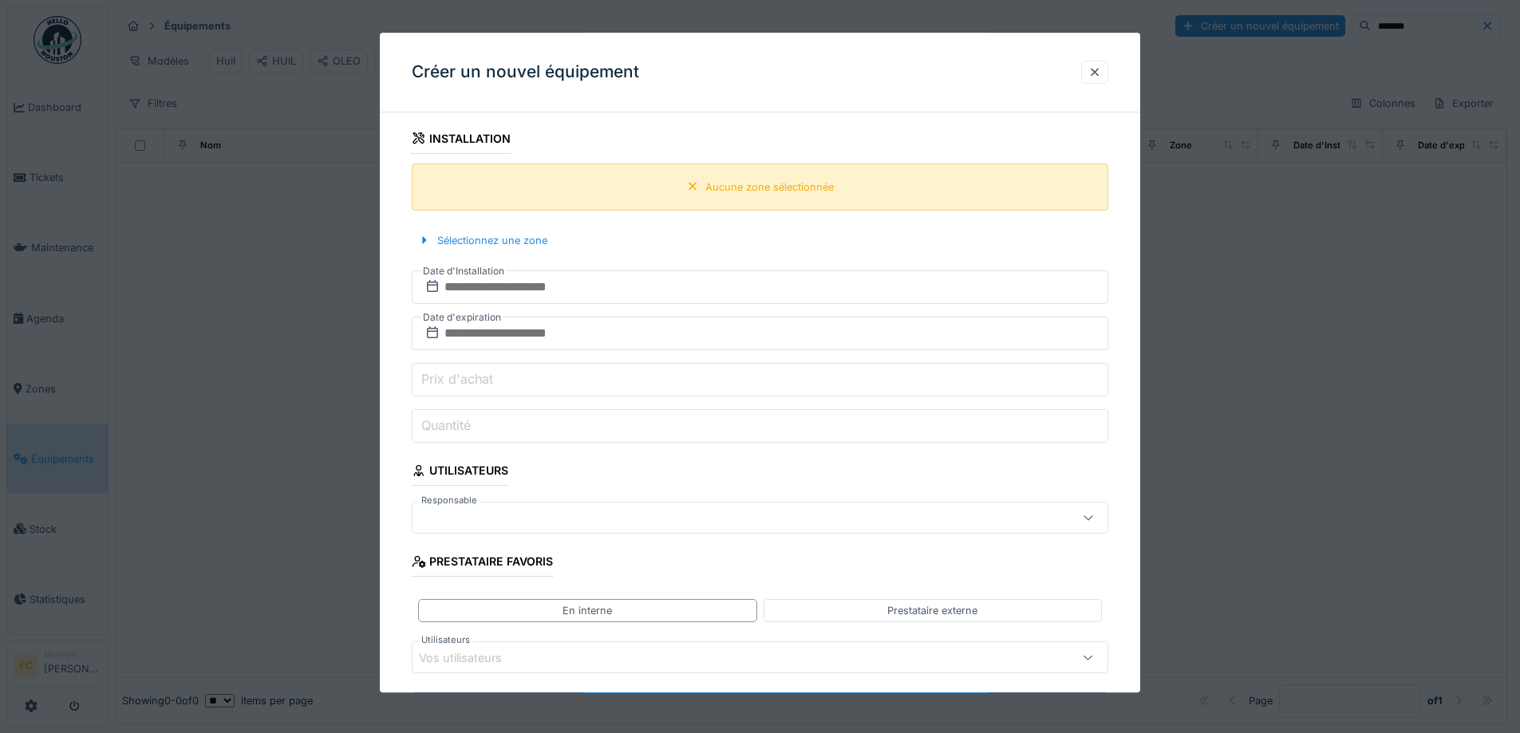
type textarea "**********"
click at [589, 182] on div "Aucune zone sélectionnée" at bounding box center [760, 187] width 697 height 47
click at [758, 192] on div "Aucune zone sélectionnée" at bounding box center [769, 187] width 128 height 15
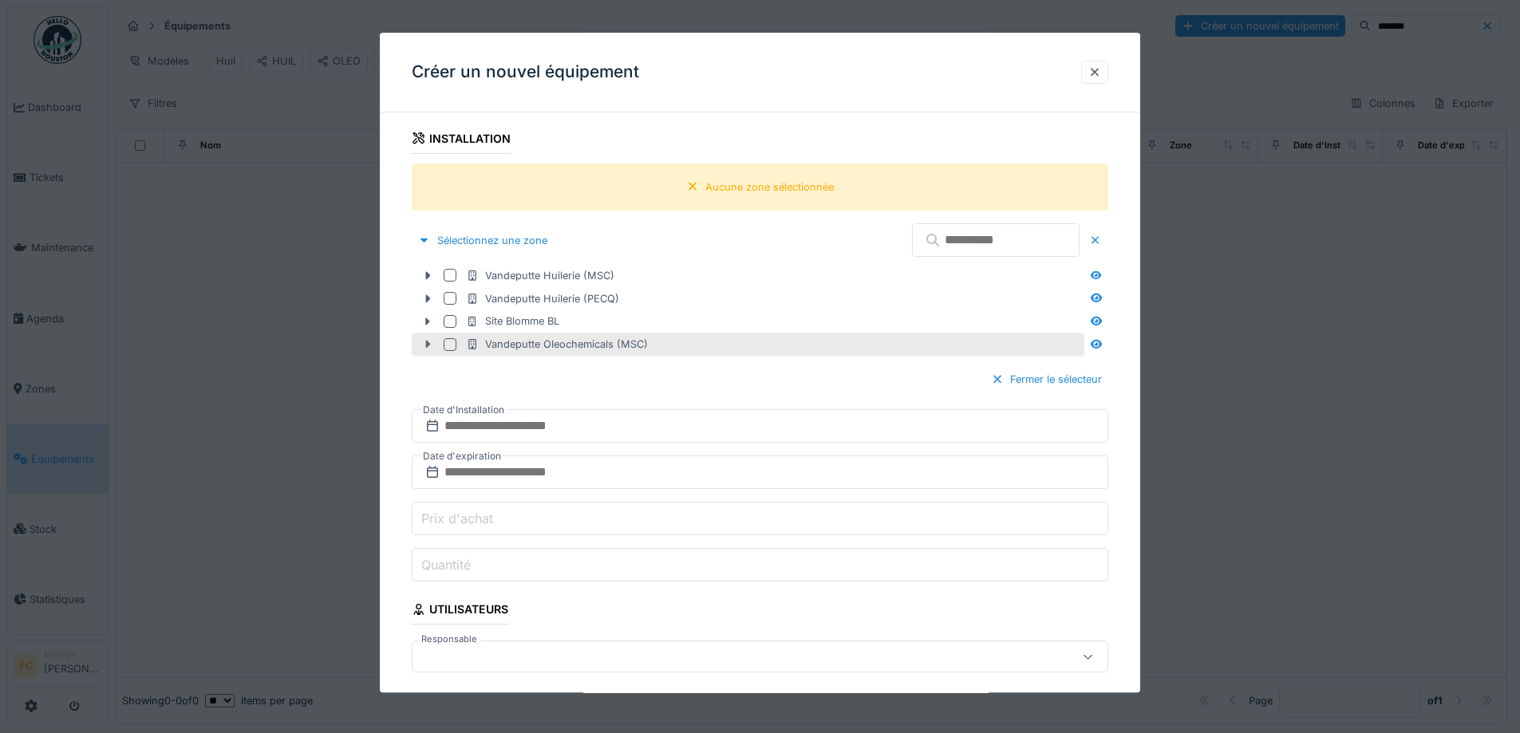
click at [425, 342] on icon at bounding box center [427, 345] width 13 height 10
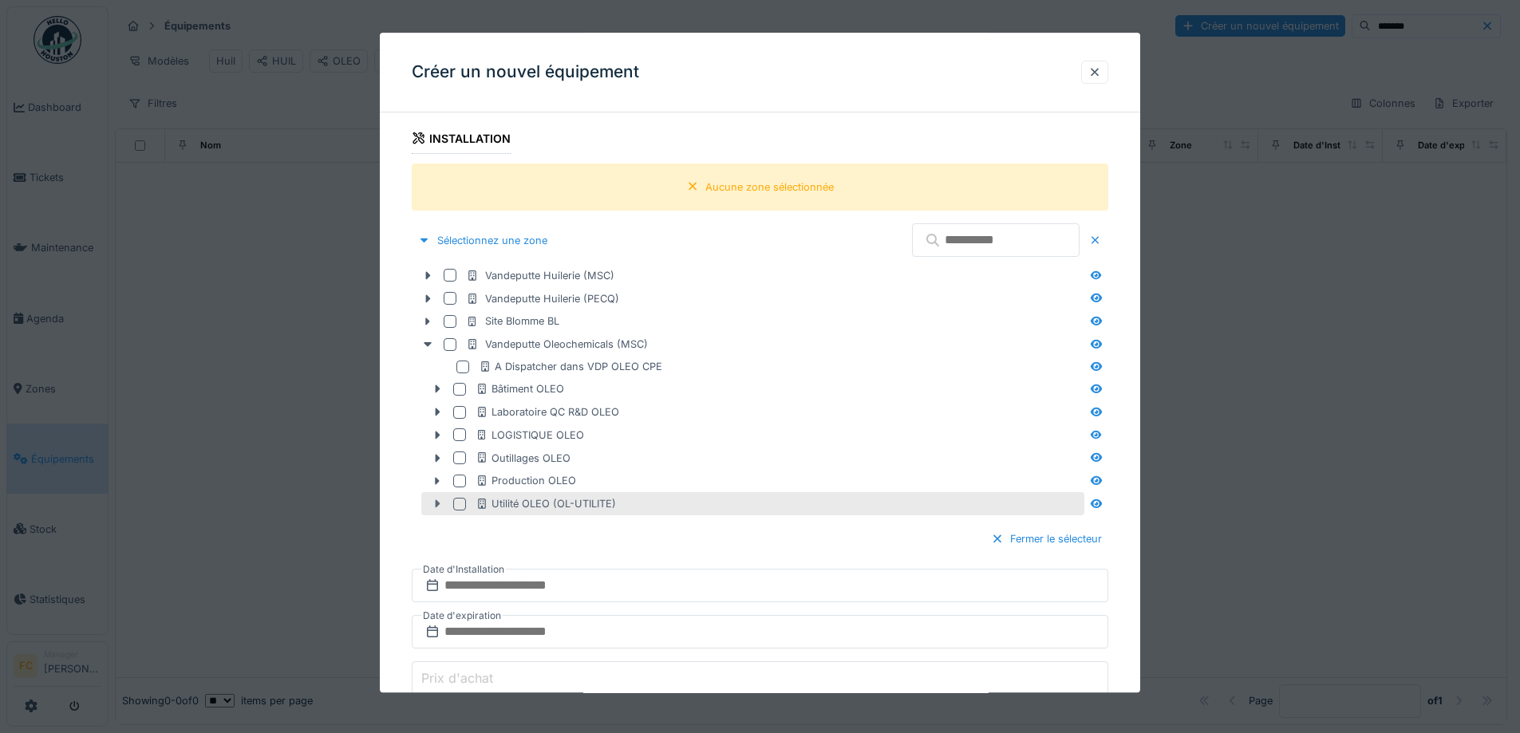
click at [436, 502] on icon at bounding box center [438, 504] width 5 height 8
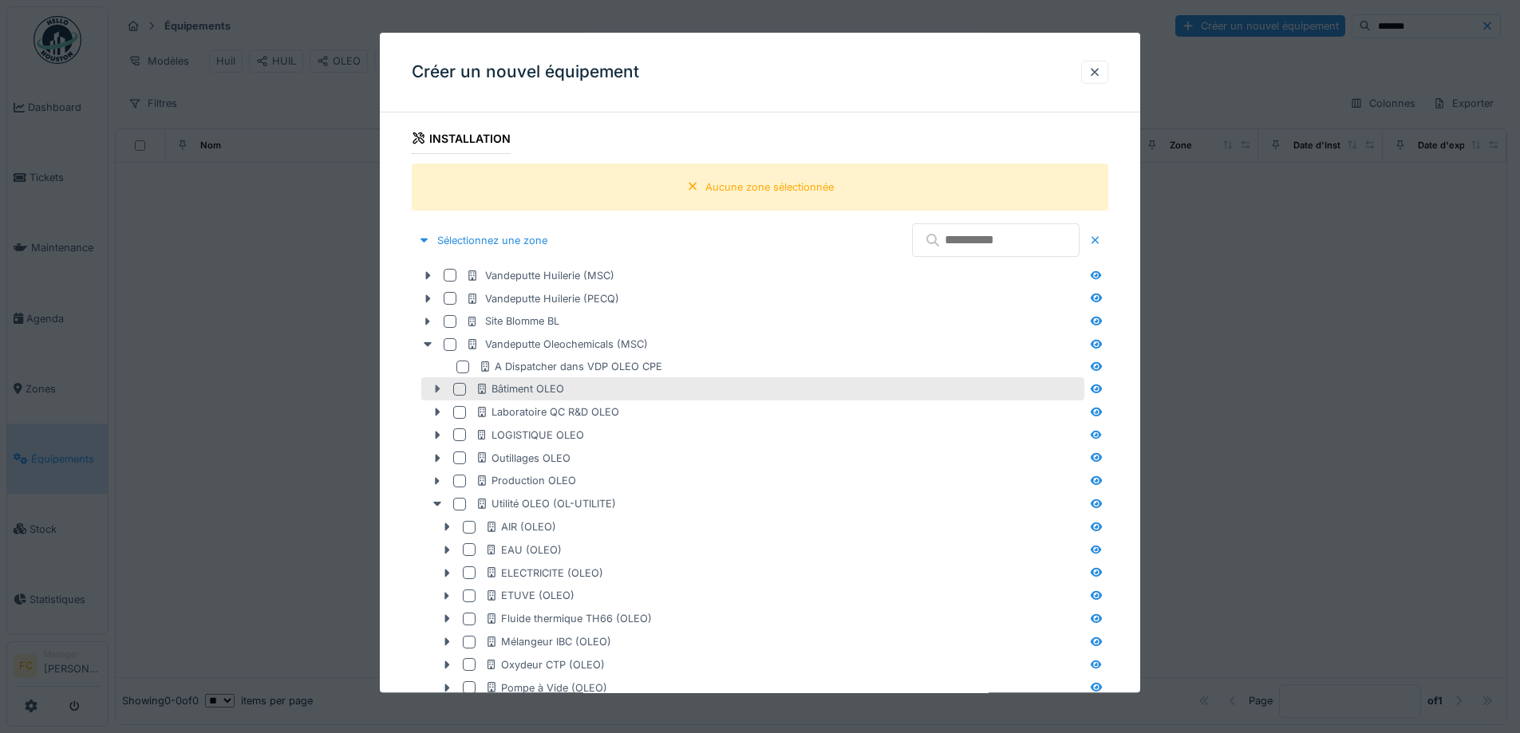
click at [437, 388] on icon at bounding box center [438, 389] width 5 height 8
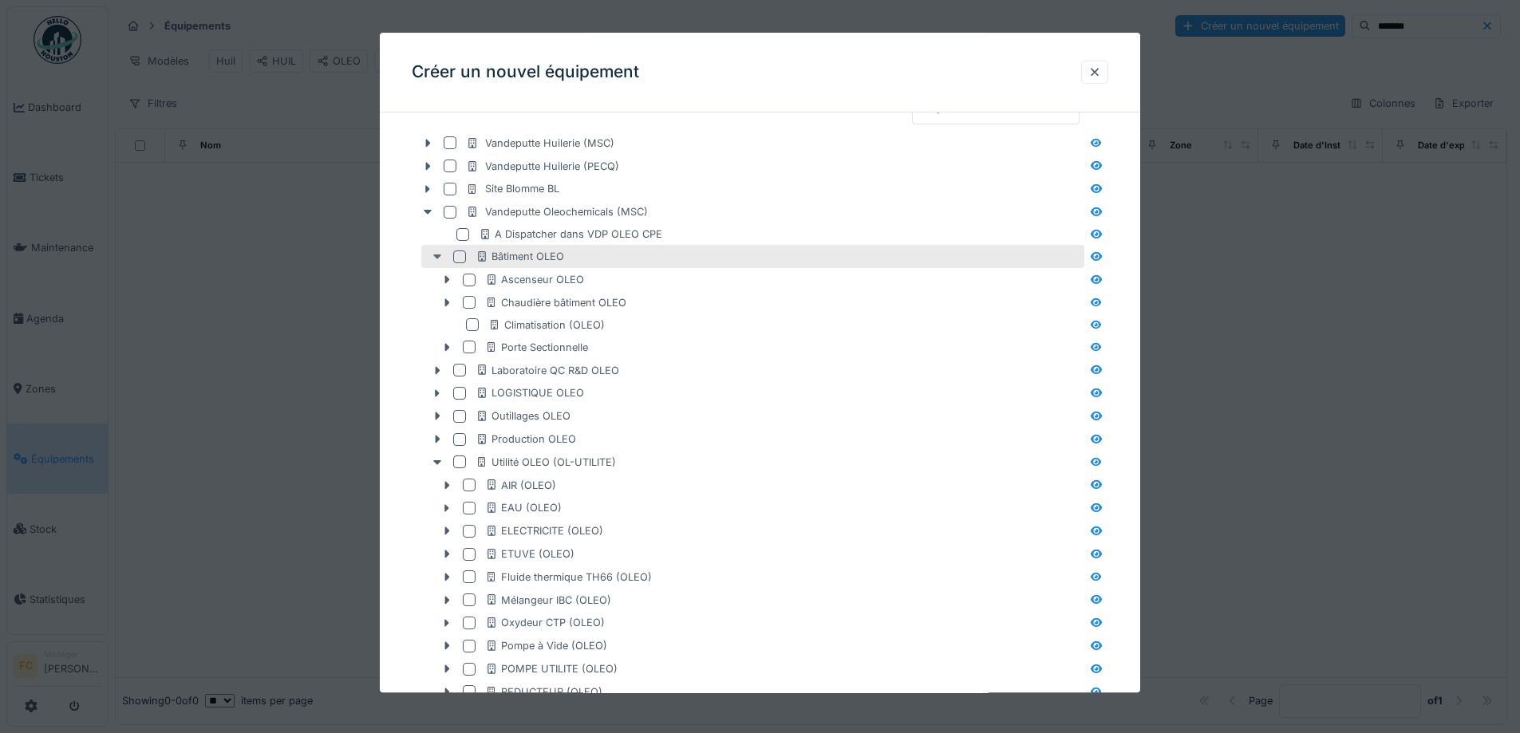
scroll to position [798, 0]
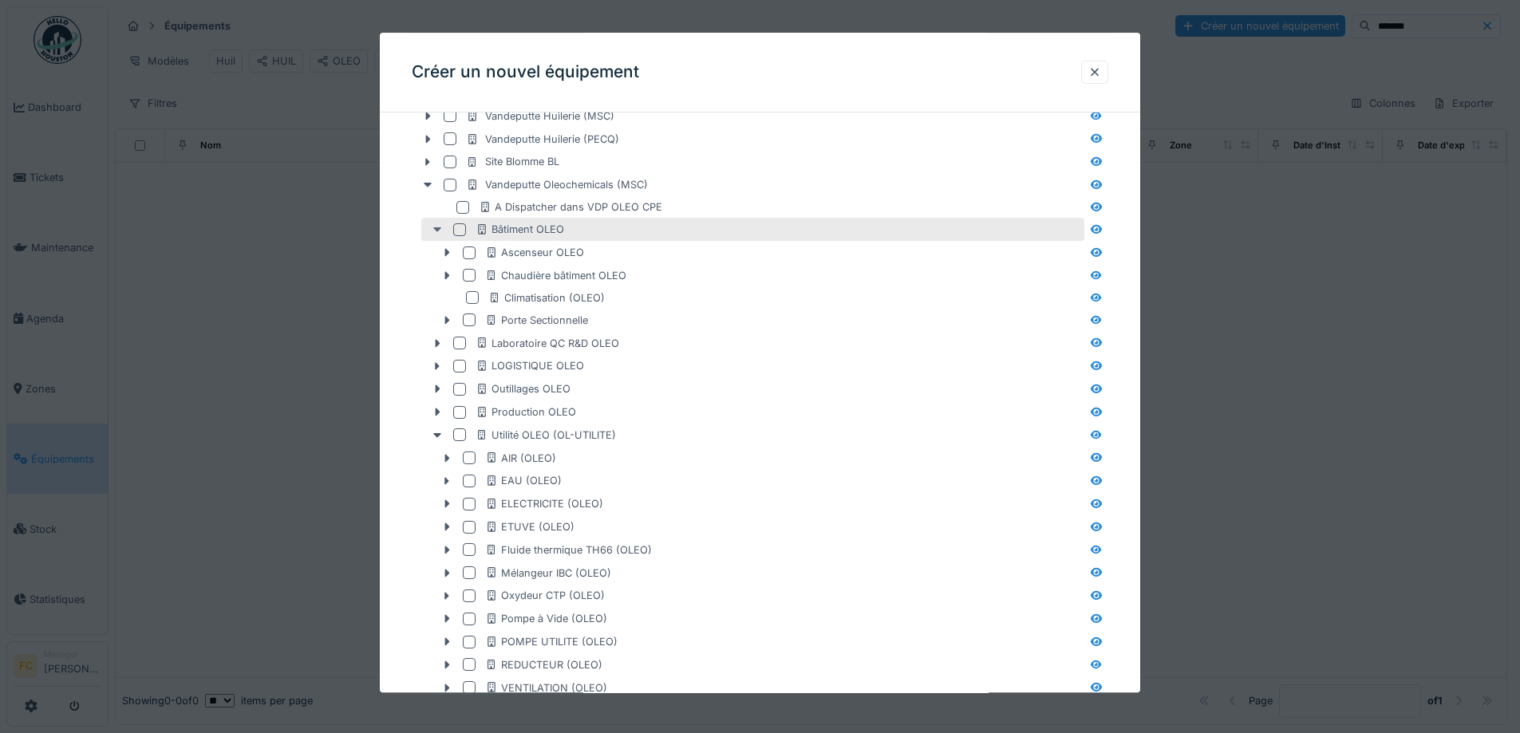
click at [437, 388] on icon at bounding box center [438, 389] width 5 height 8
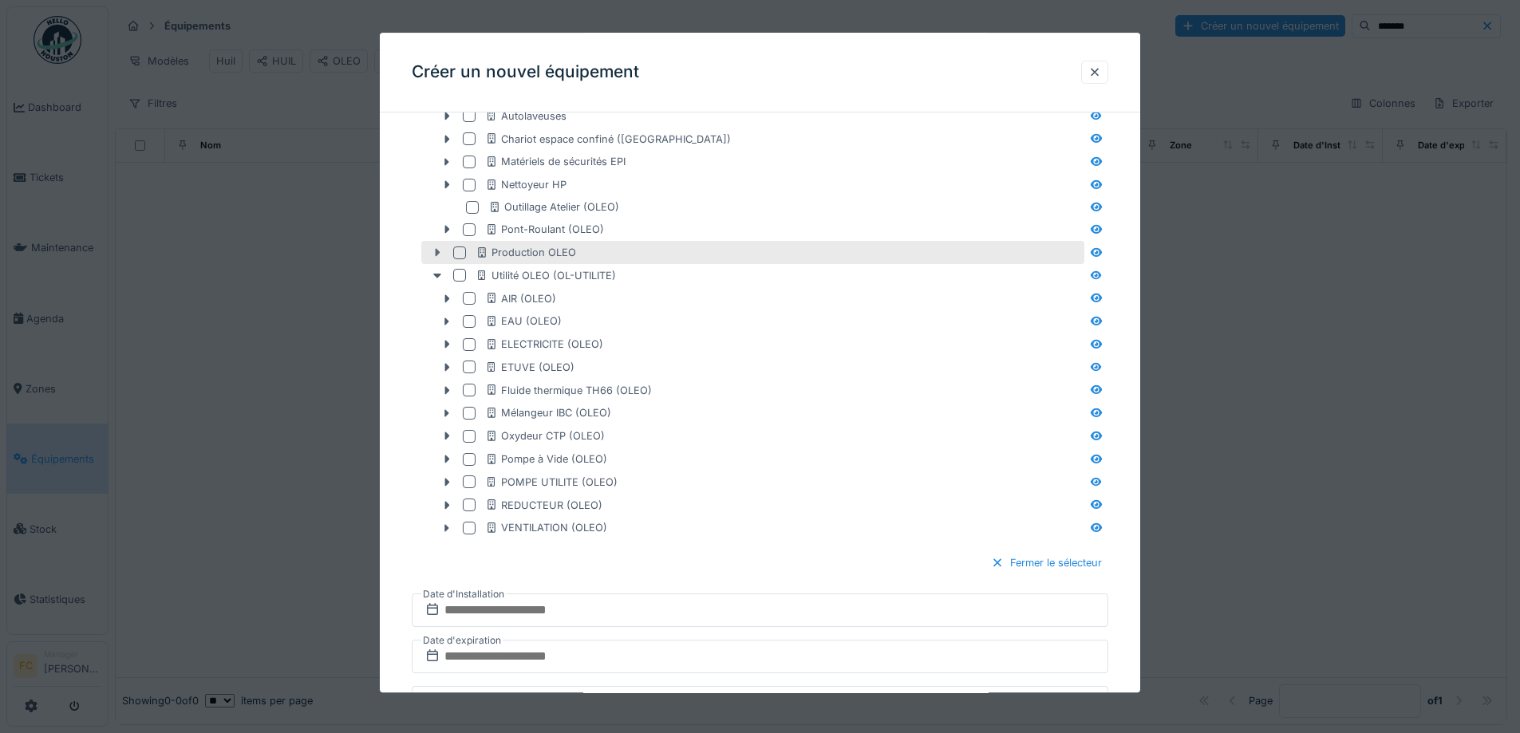
scroll to position [1037, 0]
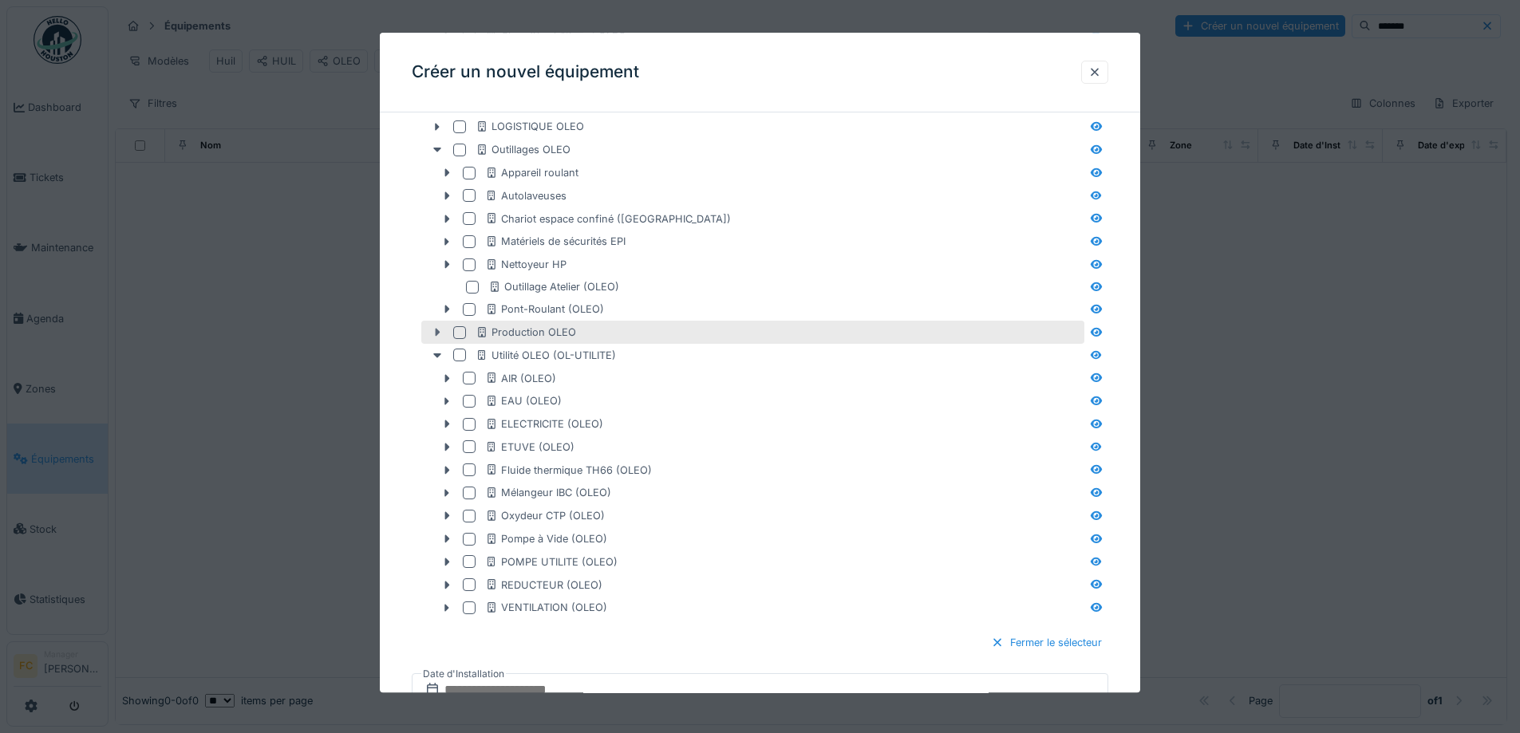
click at [438, 330] on icon at bounding box center [437, 332] width 13 height 10
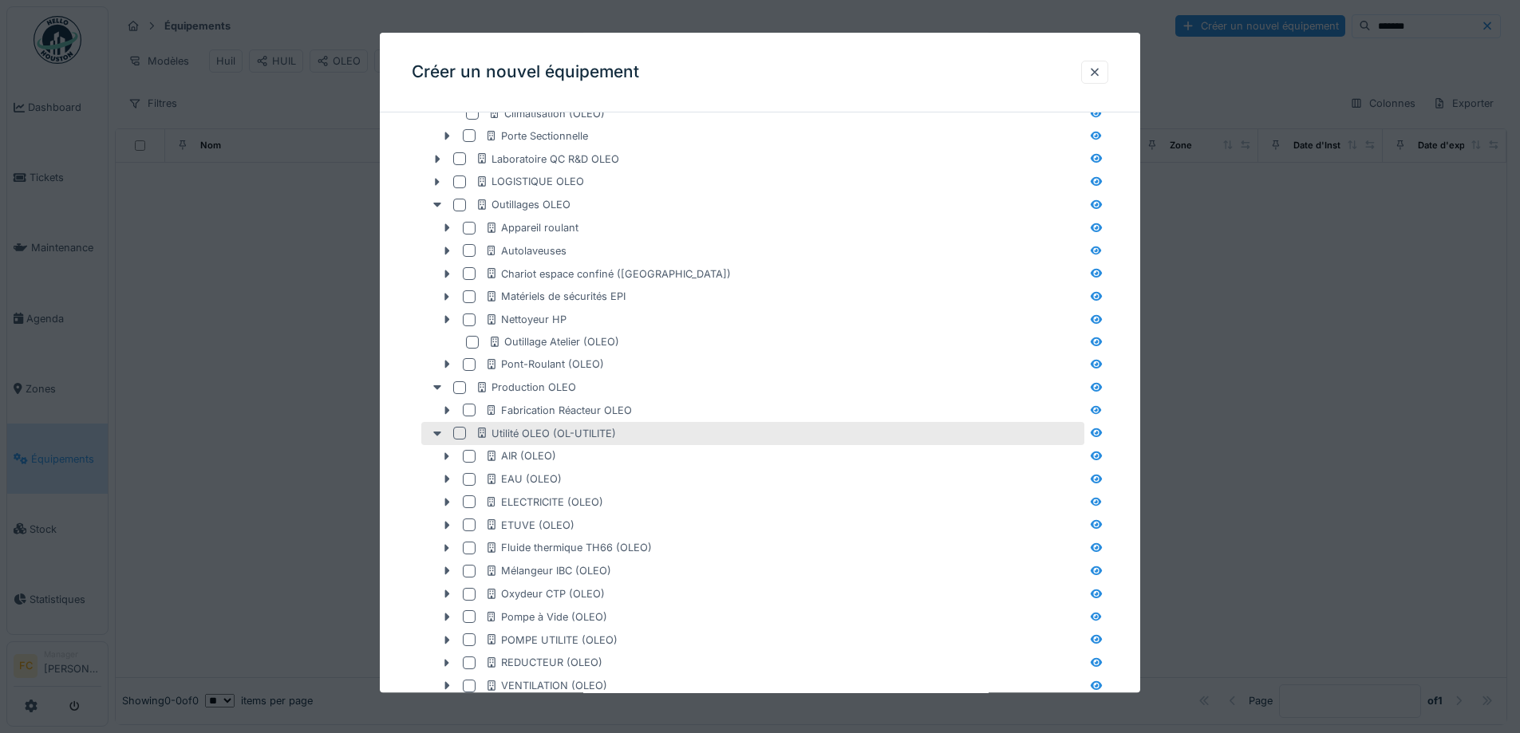
scroll to position [958, 0]
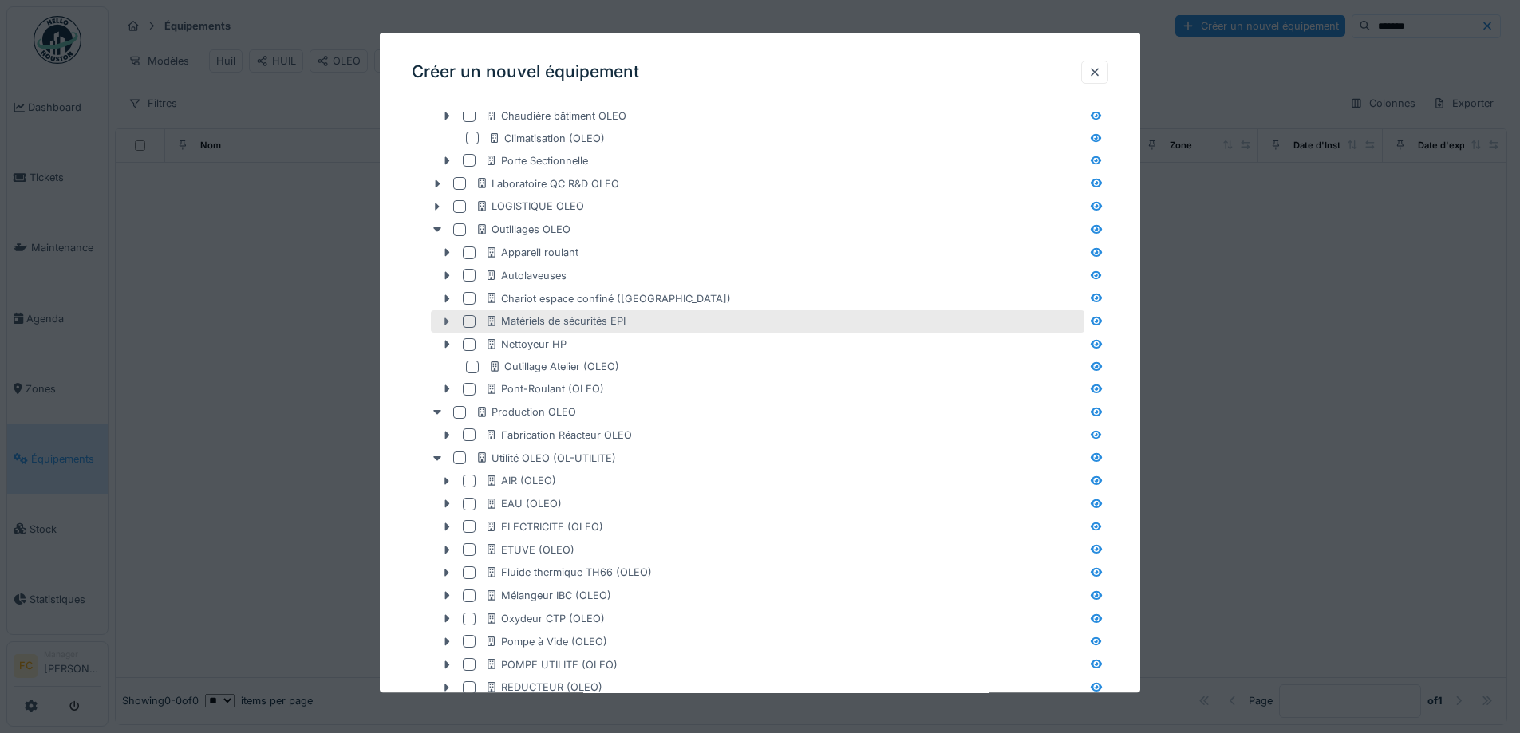
click at [440, 317] on div at bounding box center [447, 322] width 26 height 17
click at [446, 323] on icon at bounding box center [447, 322] width 8 height 5
click at [446, 323] on icon at bounding box center [447, 322] width 5 height 8
click at [446, 323] on icon at bounding box center [447, 322] width 8 height 5
click at [446, 323] on icon at bounding box center [447, 322] width 5 height 8
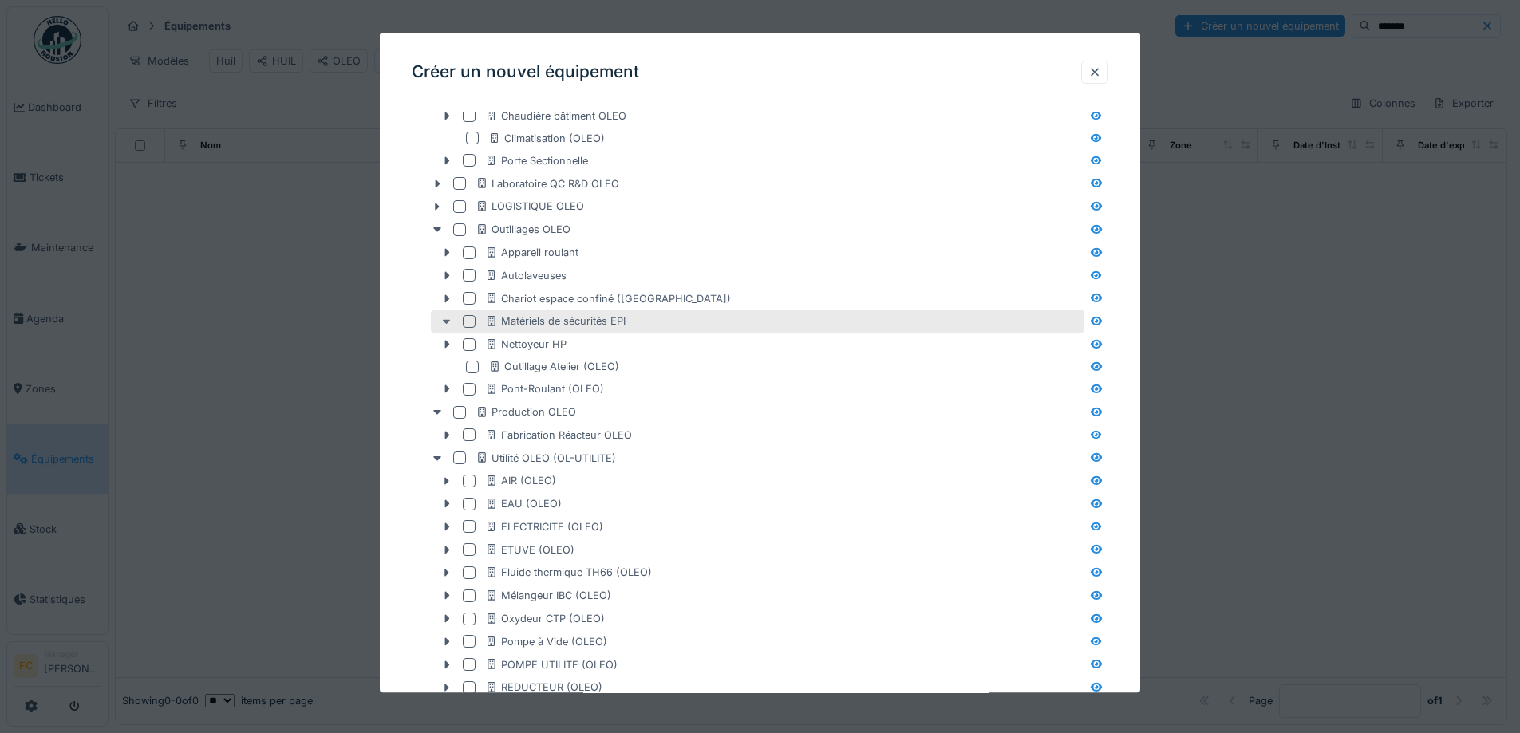
click at [446, 323] on icon at bounding box center [447, 322] width 8 height 5
click at [446, 323] on icon at bounding box center [447, 322] width 5 height 8
click at [446, 323] on icon at bounding box center [447, 322] width 8 height 5
click at [446, 323] on icon at bounding box center [447, 322] width 5 height 8
click at [467, 320] on div at bounding box center [469, 321] width 13 height 13
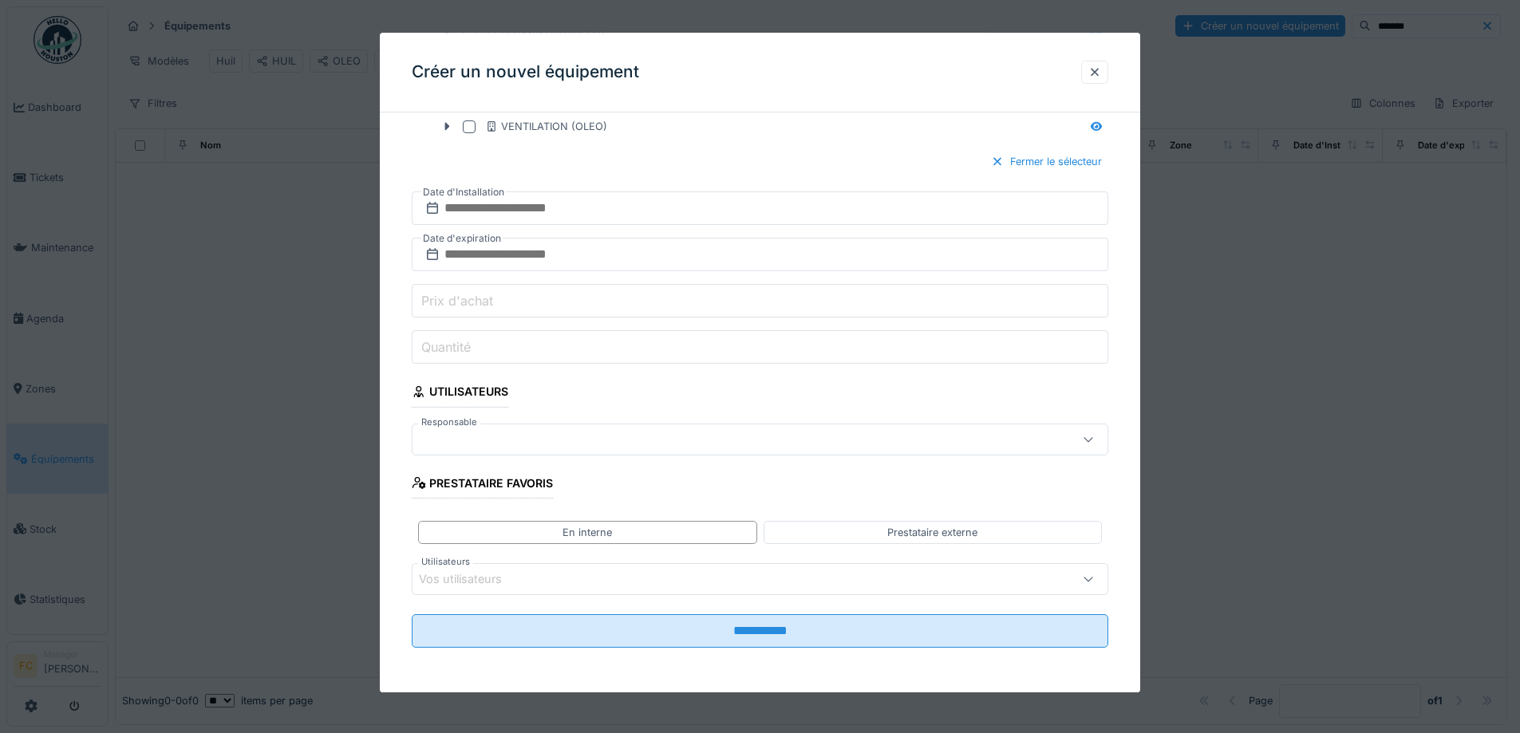
scroll to position [10, 0]
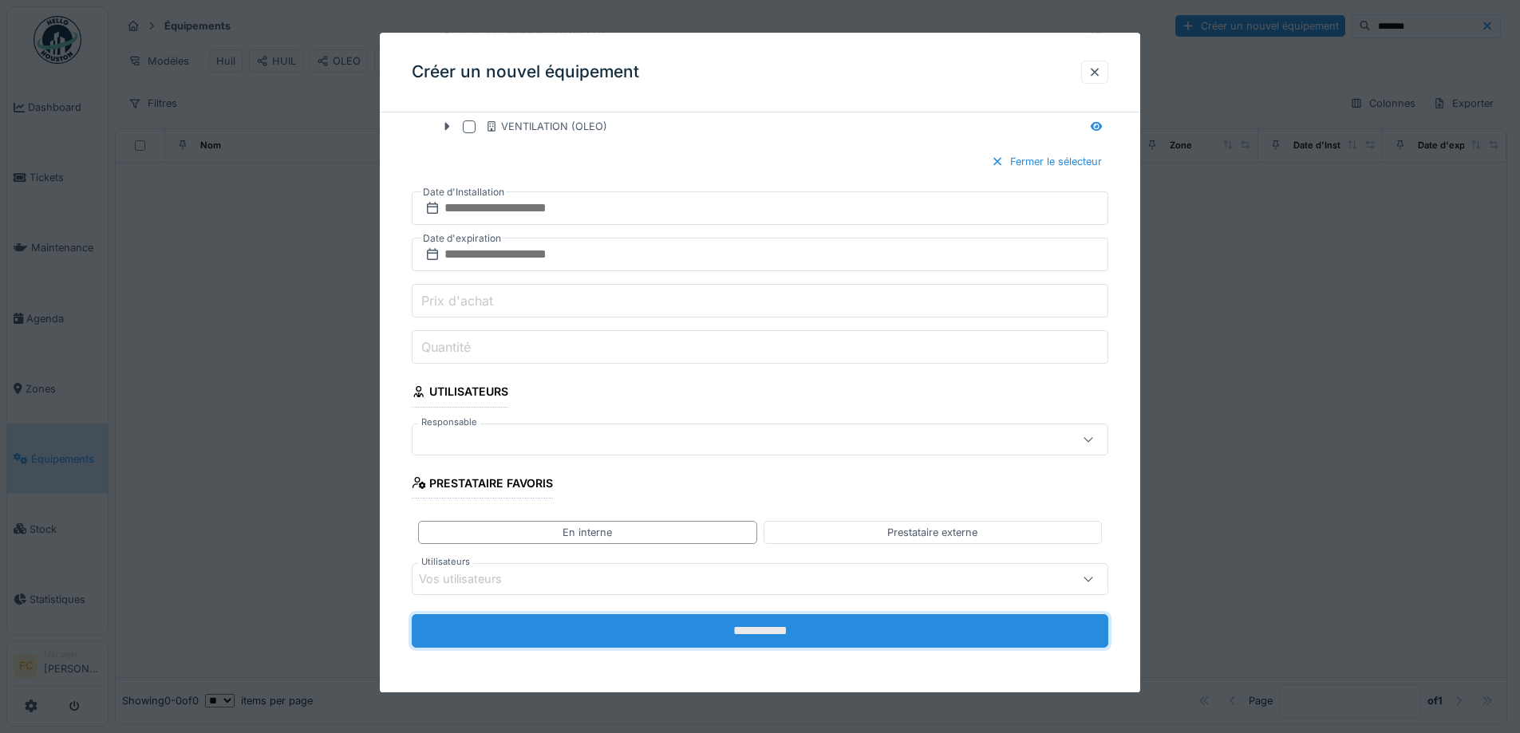
click at [531, 628] on input "**********" at bounding box center [760, 631] width 697 height 34
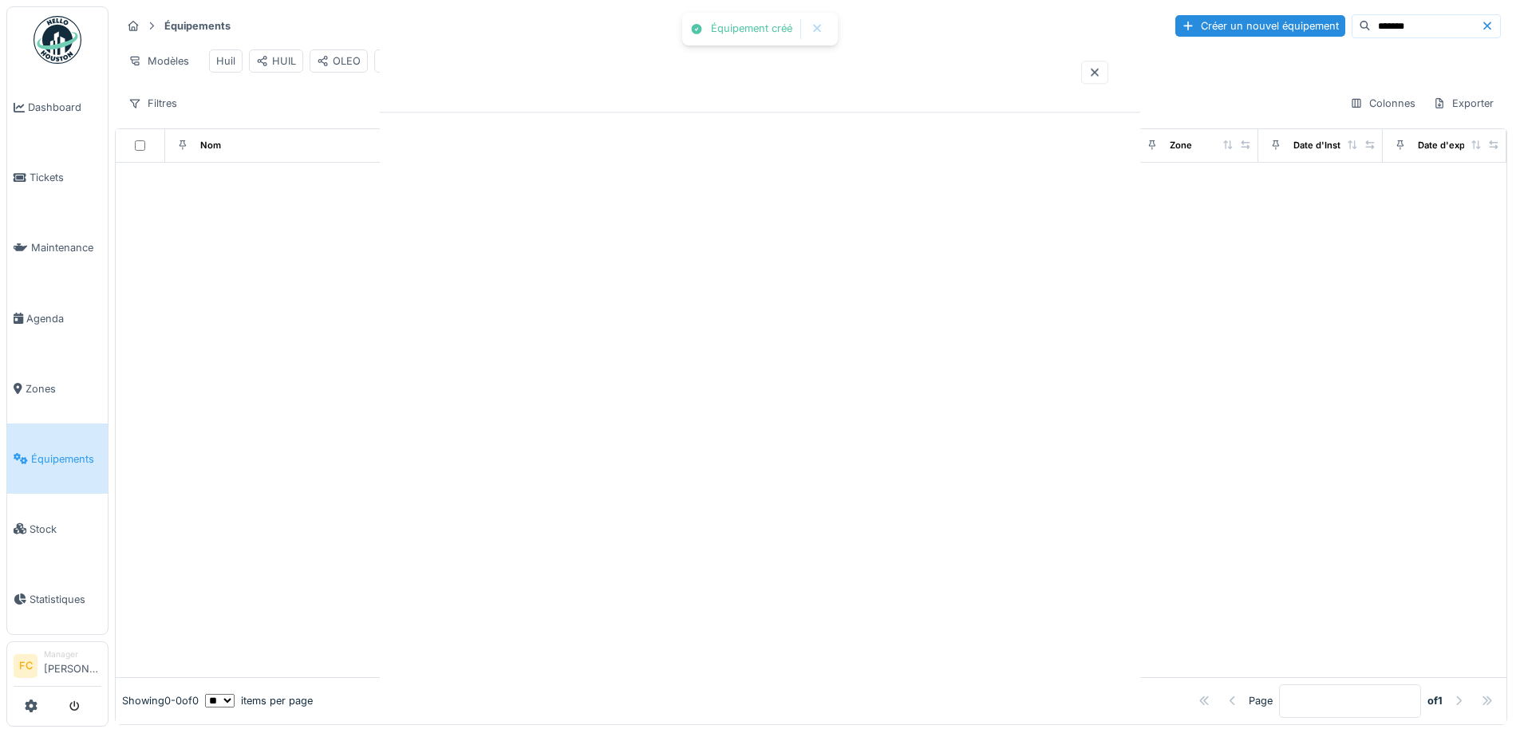
scroll to position [0, 0]
click at [1372, 22] on input "*******" at bounding box center [1426, 26] width 110 height 22
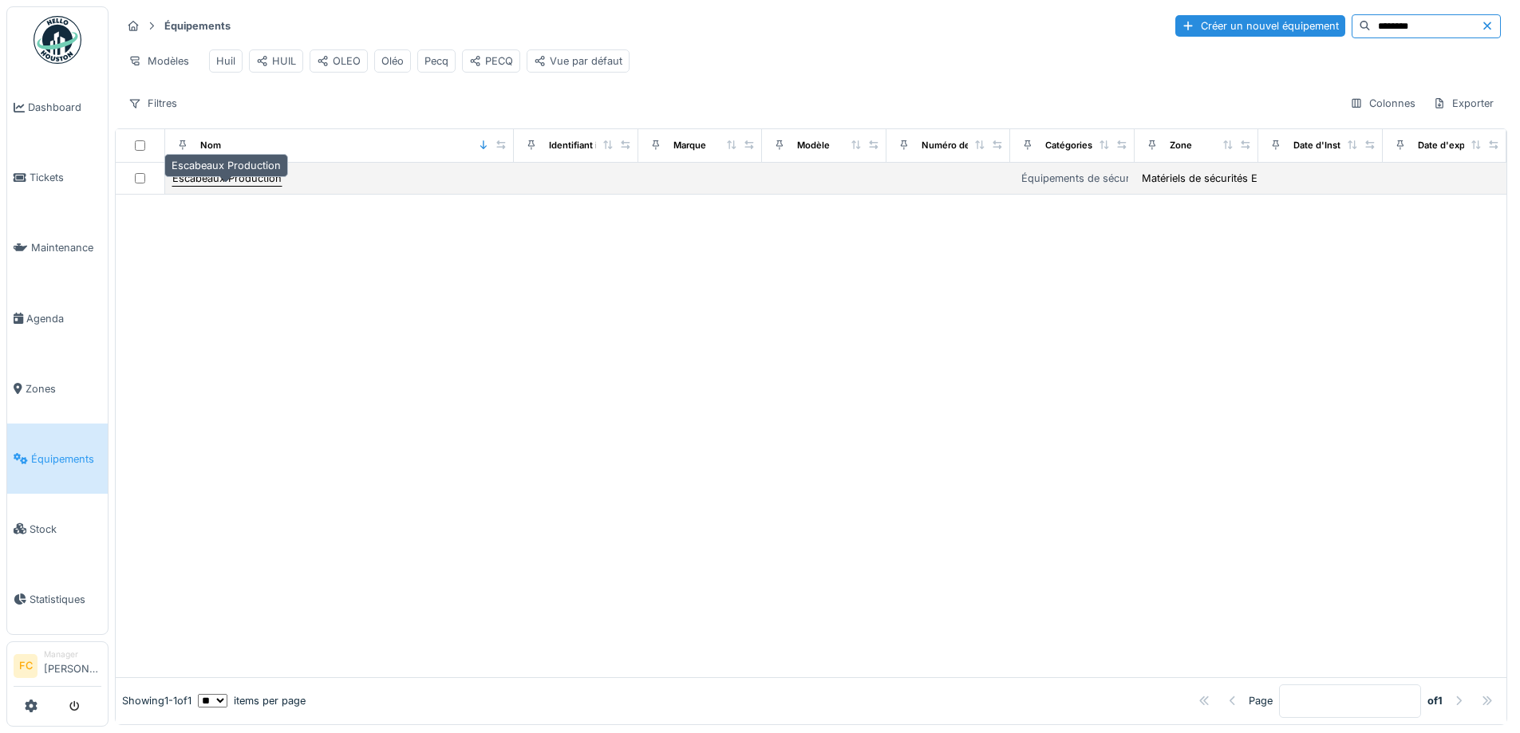
type input "********"
click at [218, 183] on div "Escabeaux Production" at bounding box center [226, 178] width 109 height 15
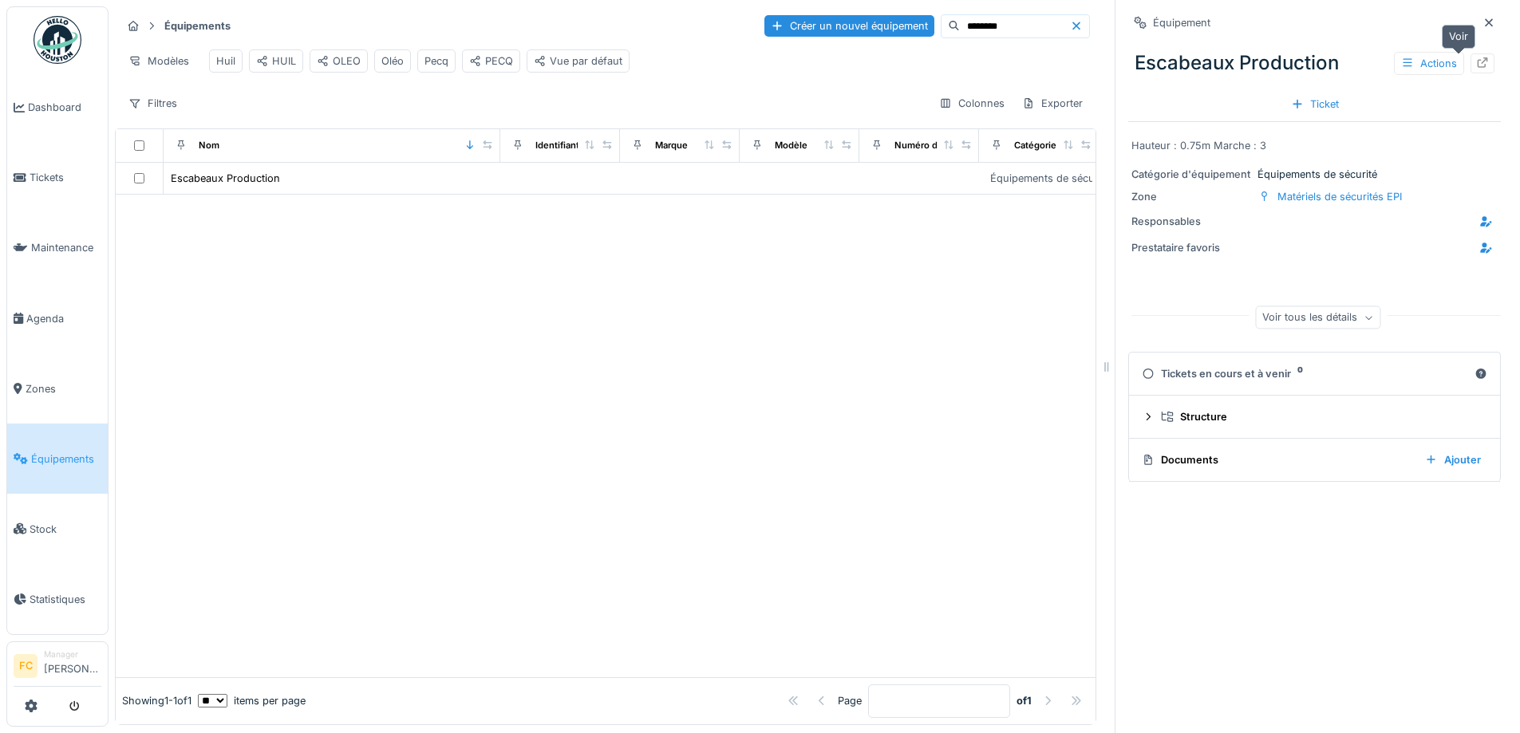
click at [1478, 57] on icon at bounding box center [1483, 62] width 10 height 10
